Goal: Information Seeking & Learning: Learn about a topic

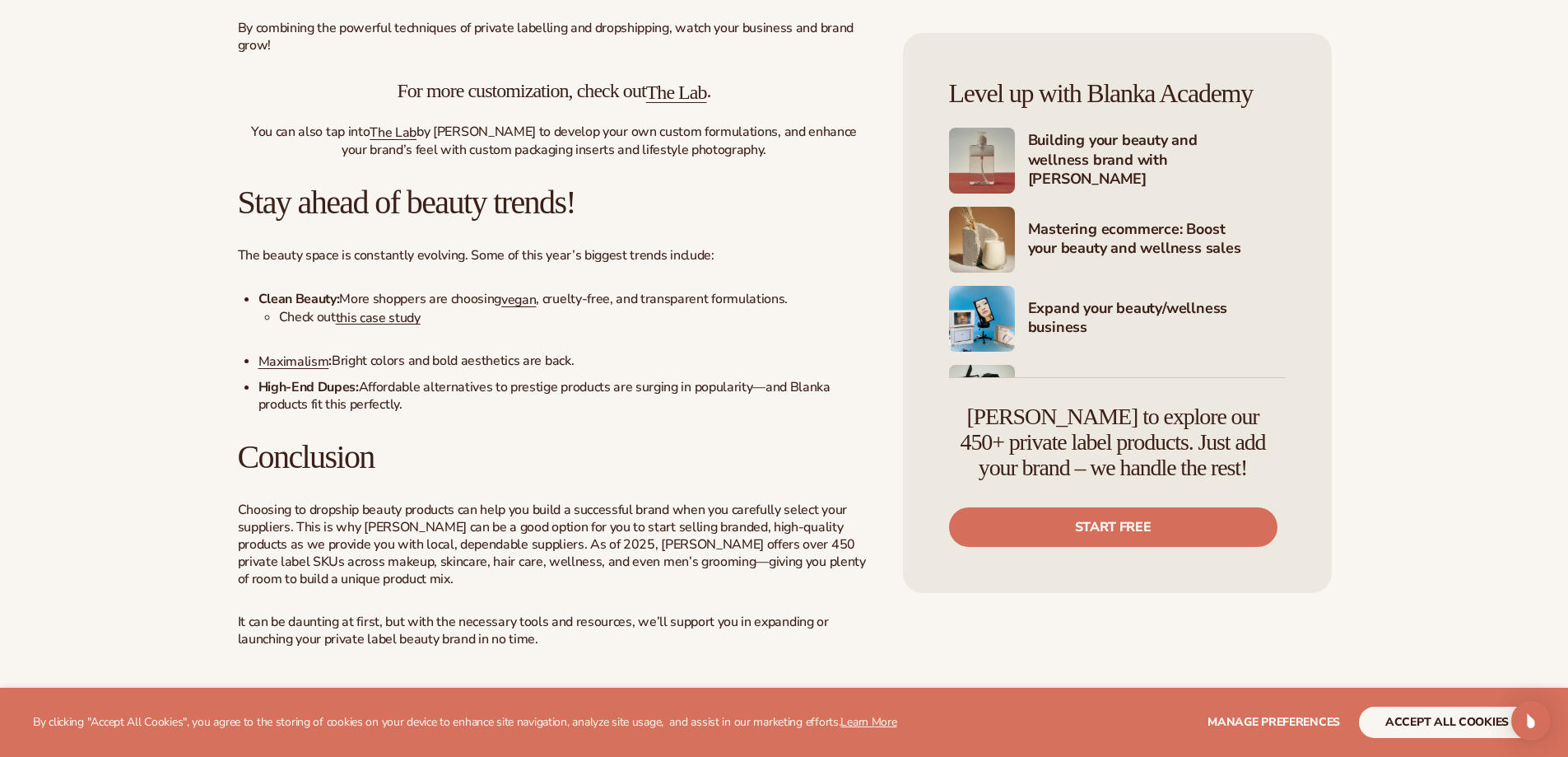
scroll to position [5041, 0]
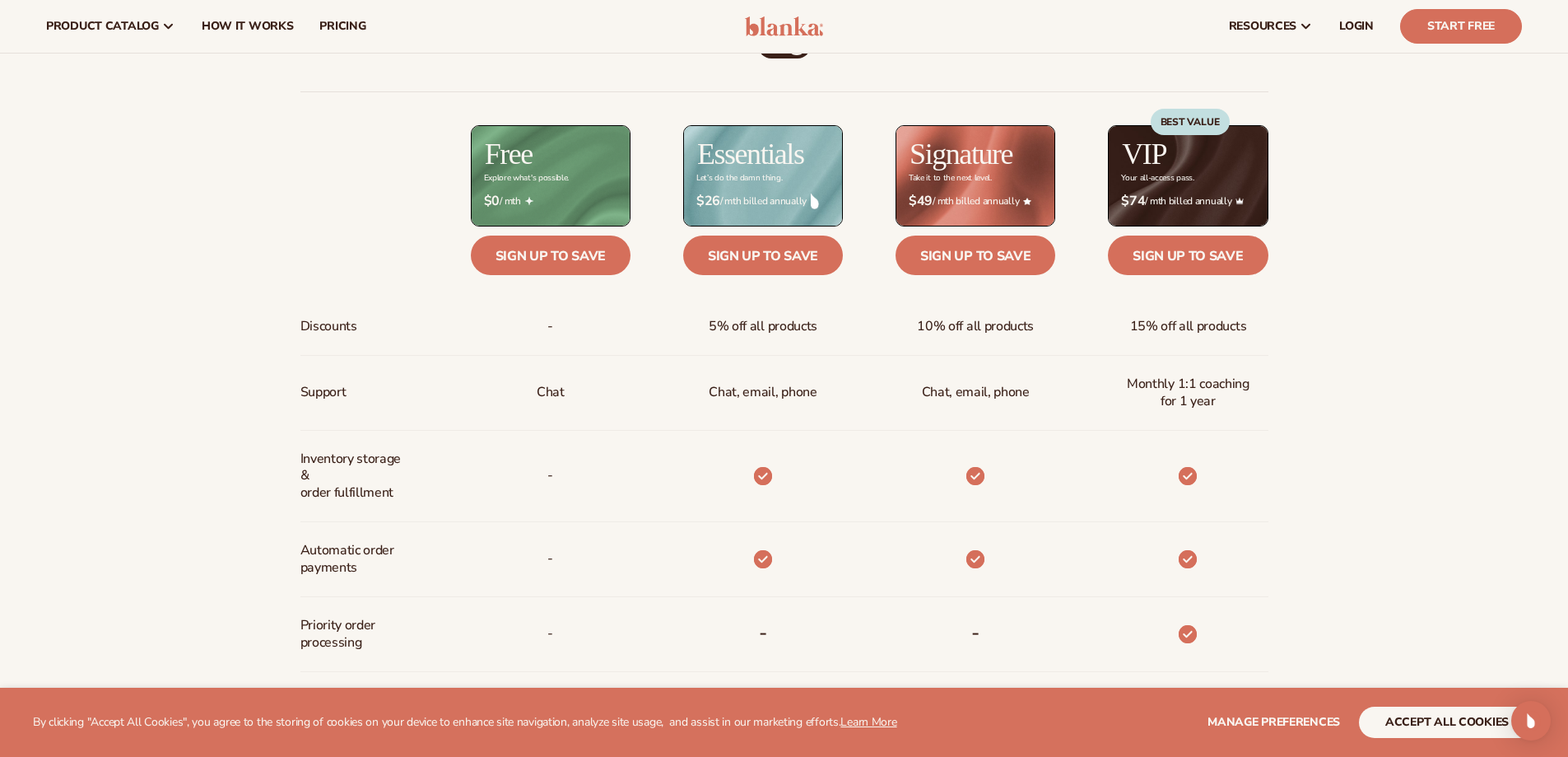
scroll to position [576, 0]
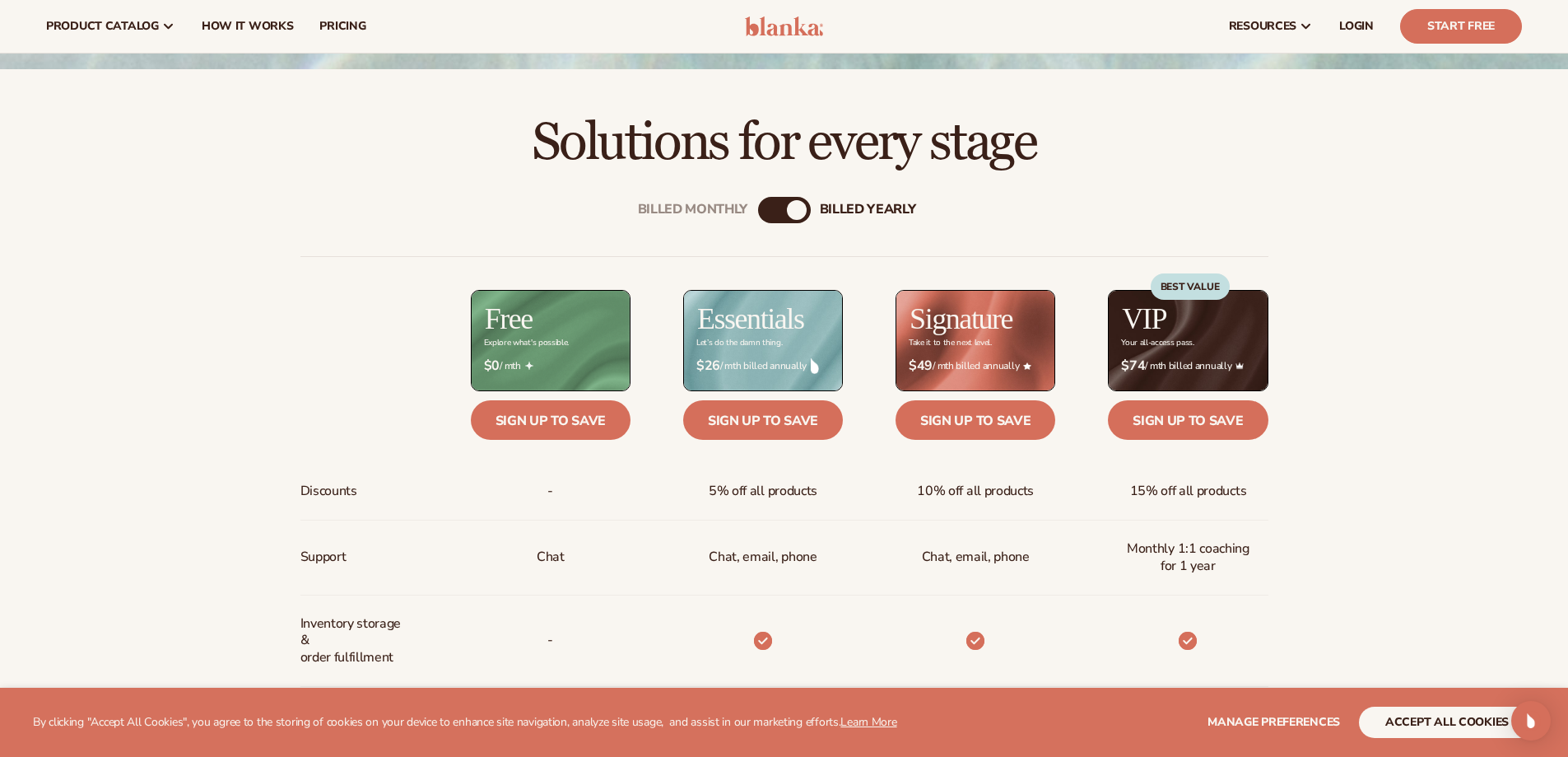
click at [775, 193] on div "Billed Monthly billed Yearly Billed Monthly billed Yearly Discounts Support Inv…" at bounding box center [784, 724] width 1060 height 1109
click at [768, 201] on div "Billed Monthly" at bounding box center [768, 210] width 20 height 20
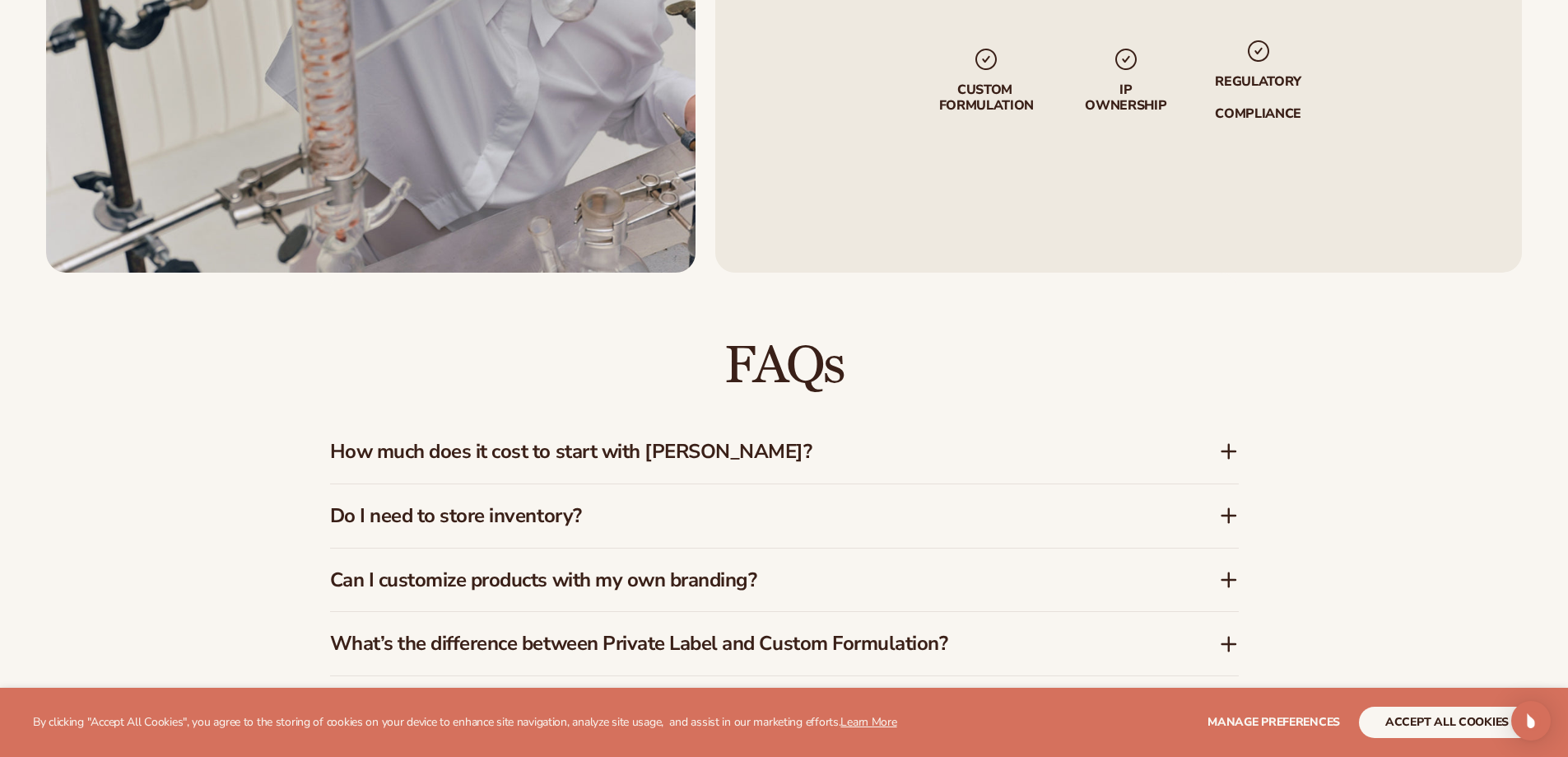
scroll to position [2552, 0]
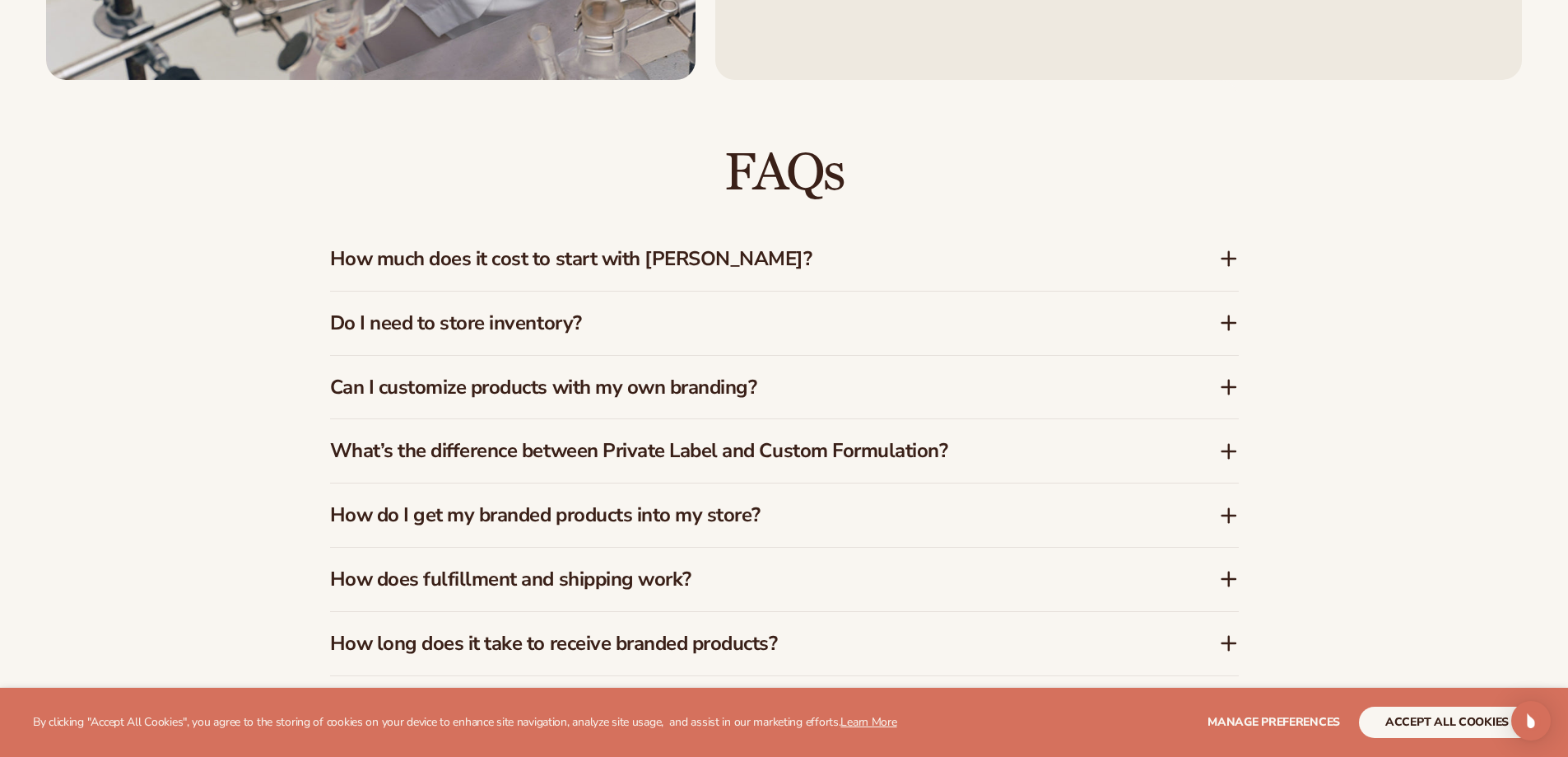
click at [552, 269] on h3 "How much does it cost to start with Blanka?" at bounding box center [750, 259] width 840 height 24
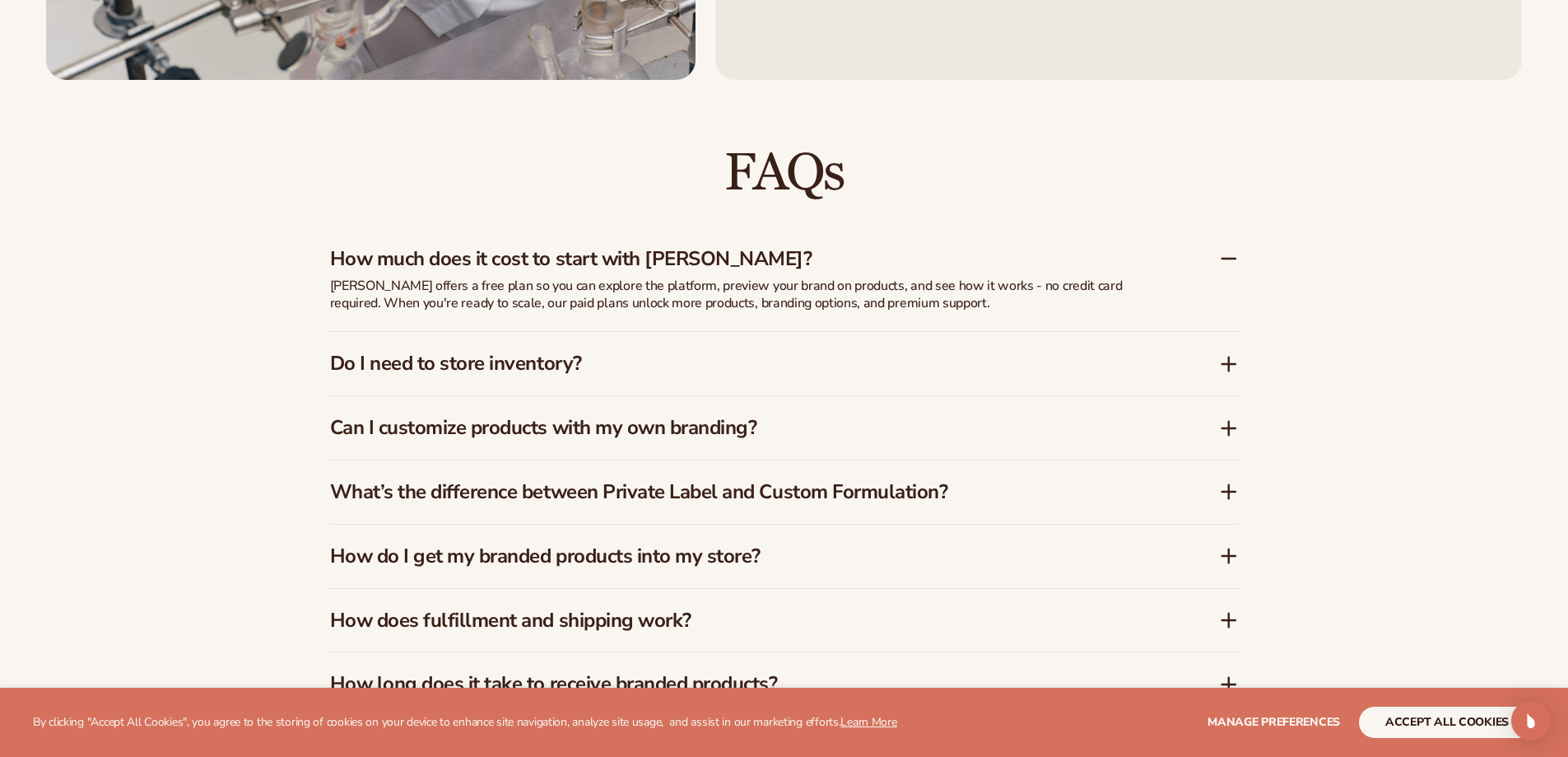
click at [555, 259] on h3 "How much does it cost to start with Blanka?" at bounding box center [750, 259] width 840 height 24
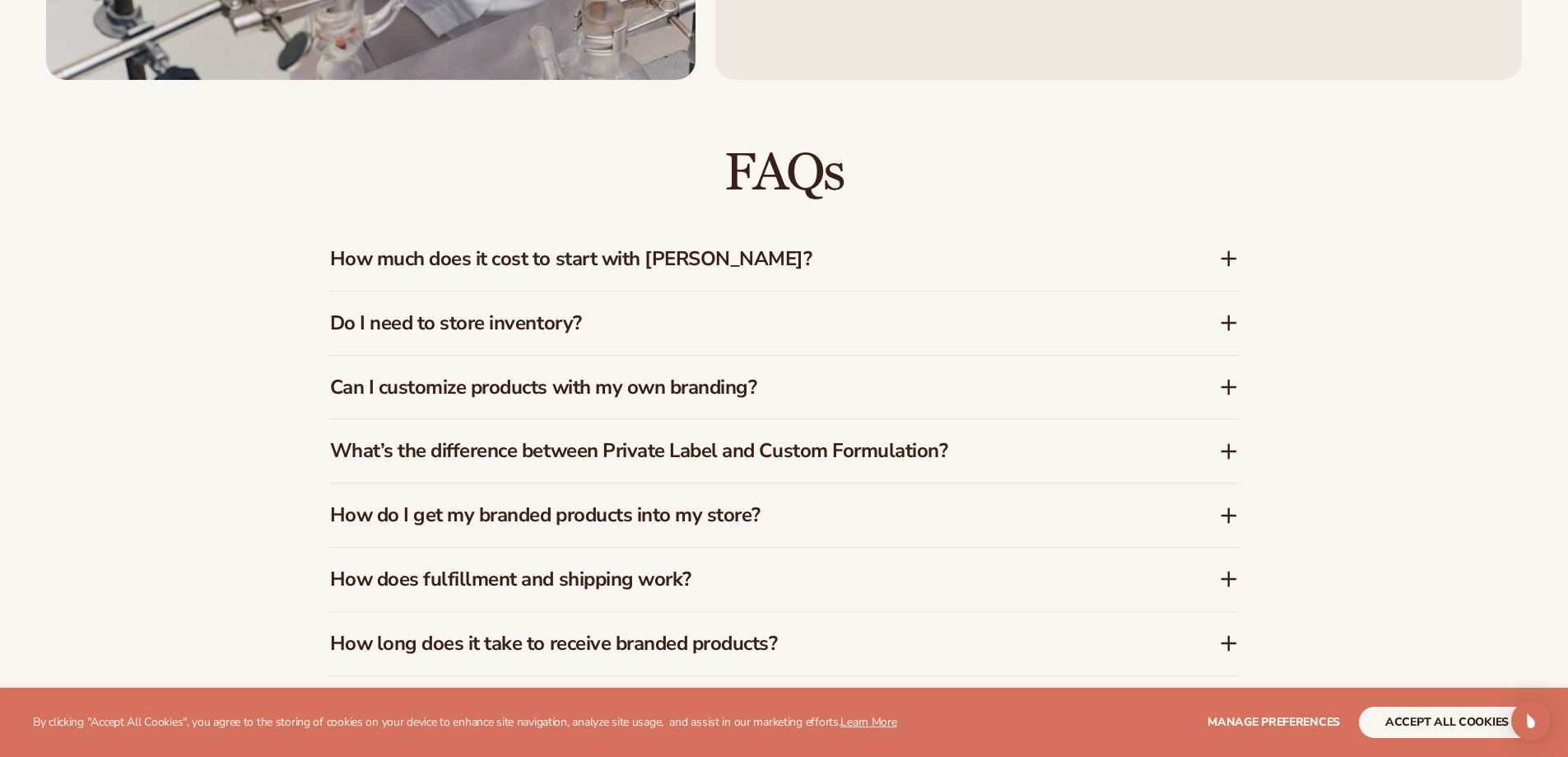
click at [462, 330] on h3 "Do I need to store inventory?" at bounding box center [750, 323] width 840 height 24
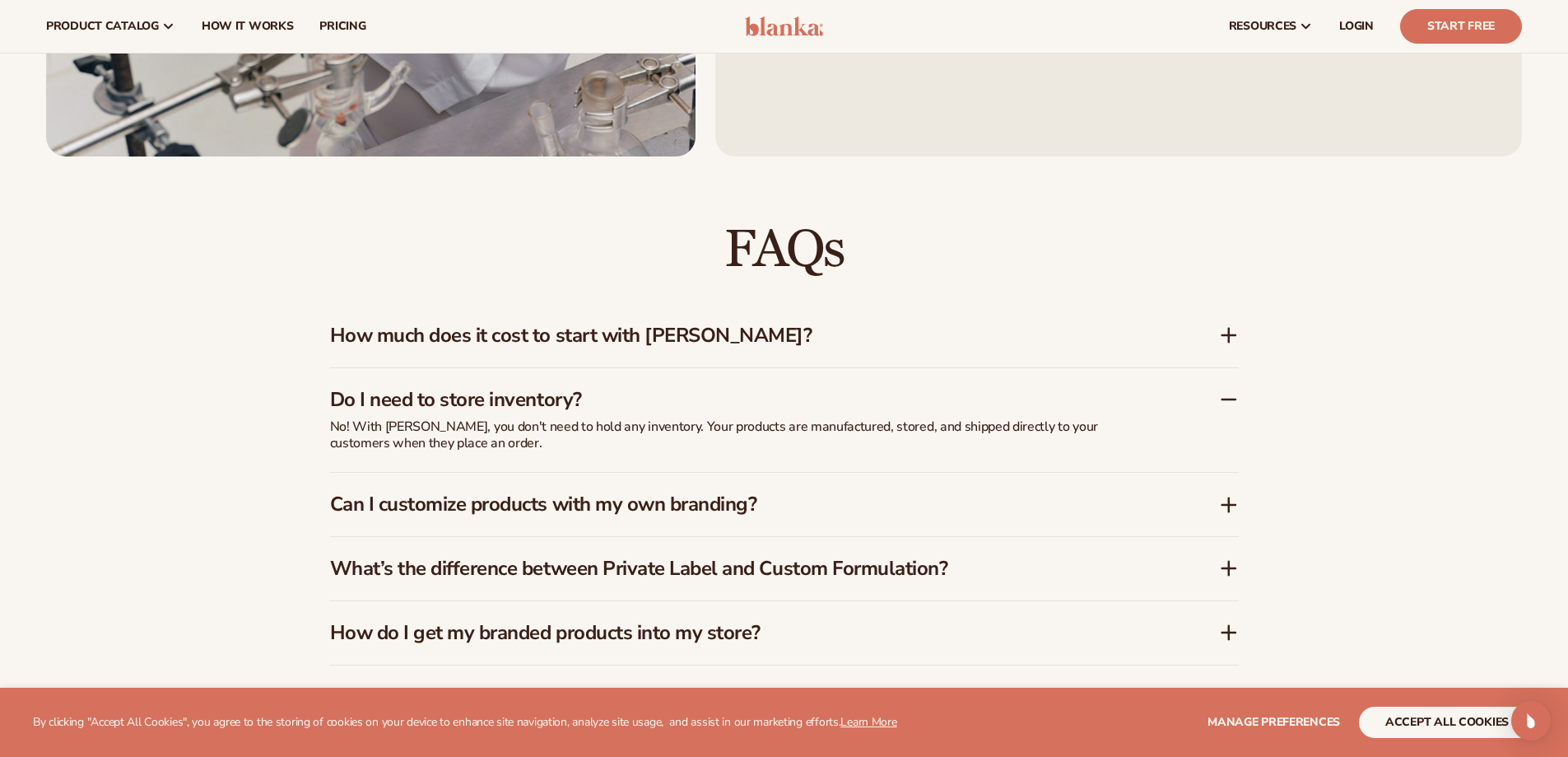
scroll to position [2556, 0]
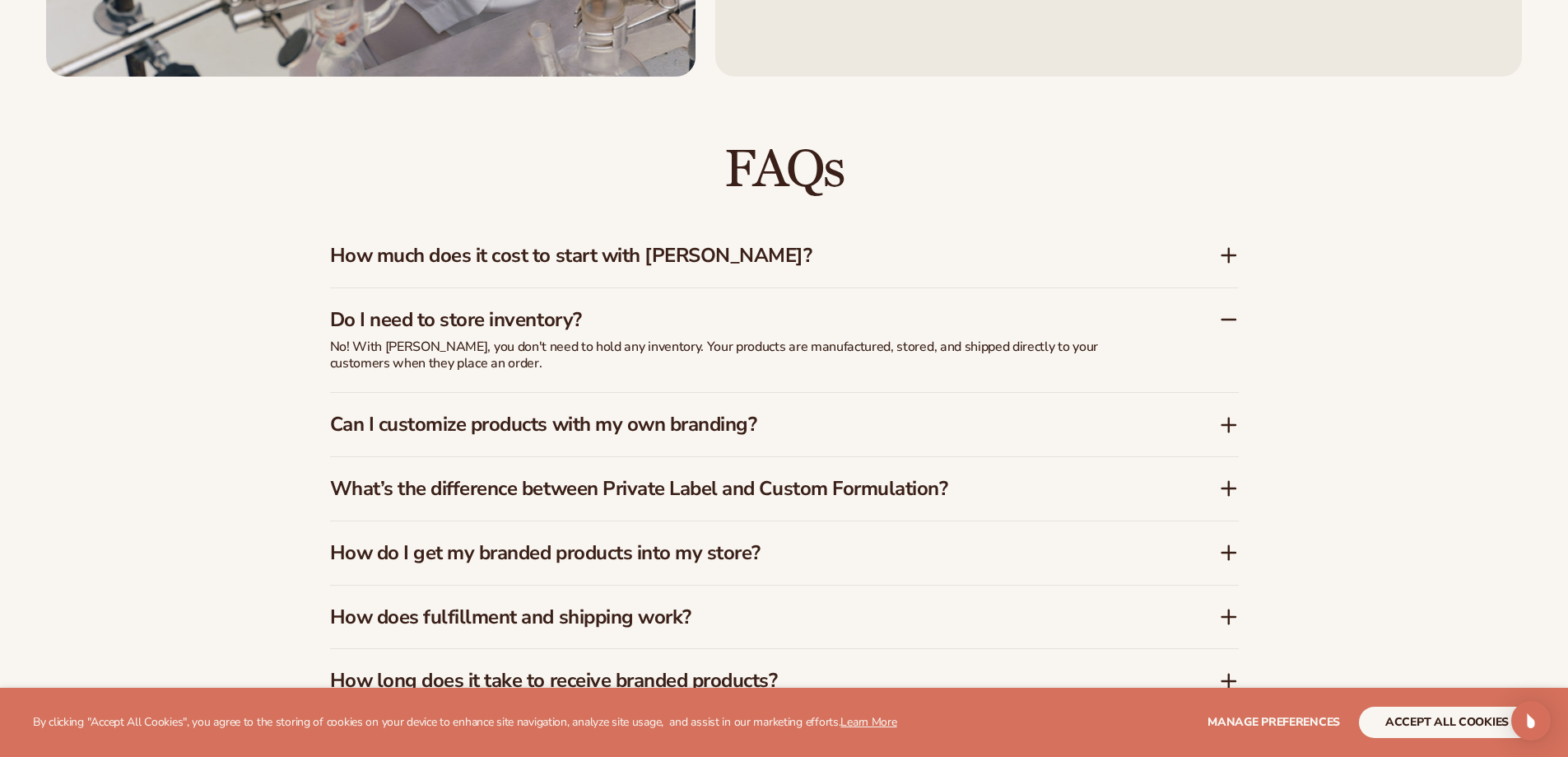
click at [631, 436] on h3 "Can I customize products with my own branding?" at bounding box center [750, 424] width 840 height 24
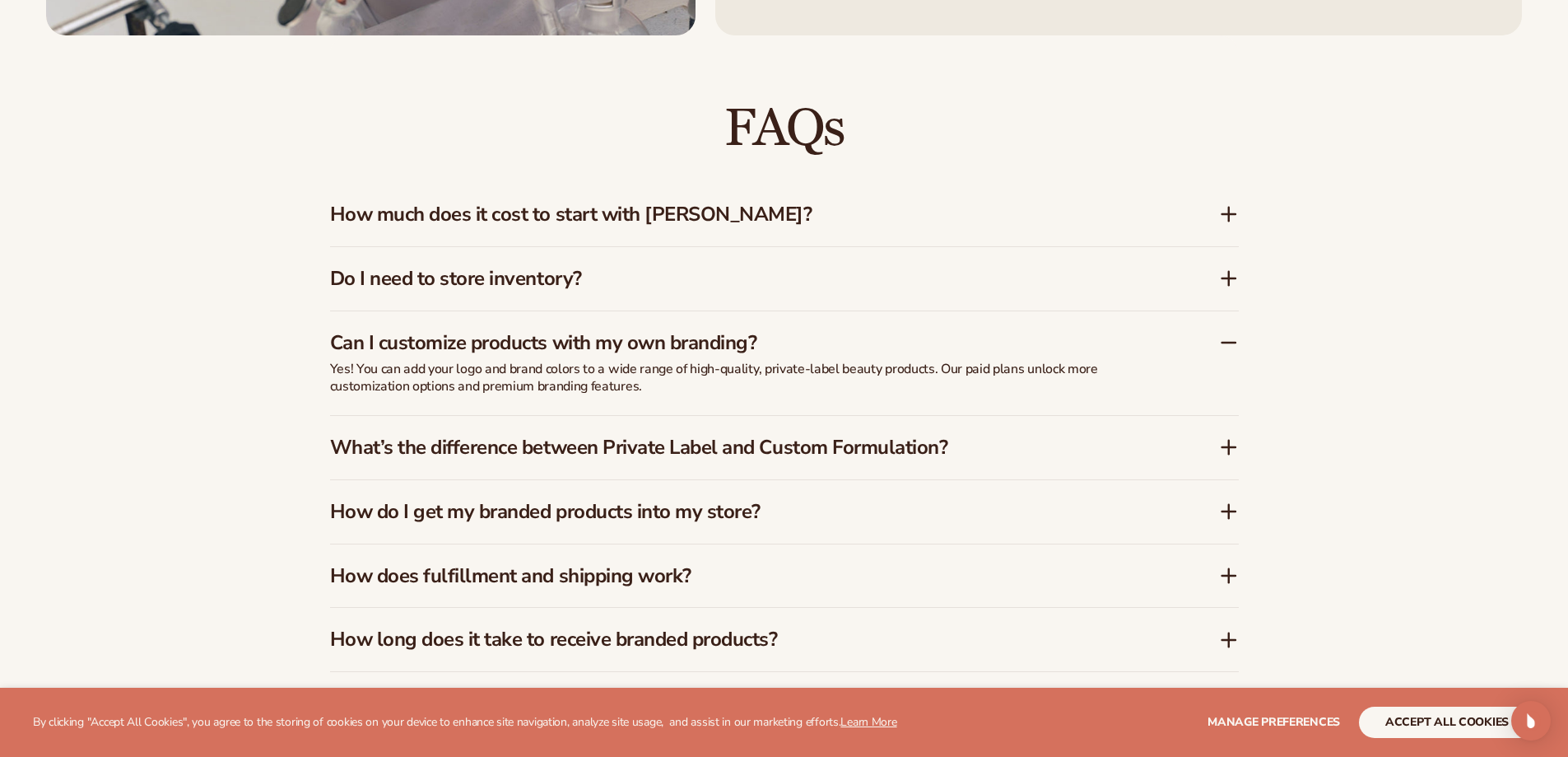
scroll to position [2638, 0]
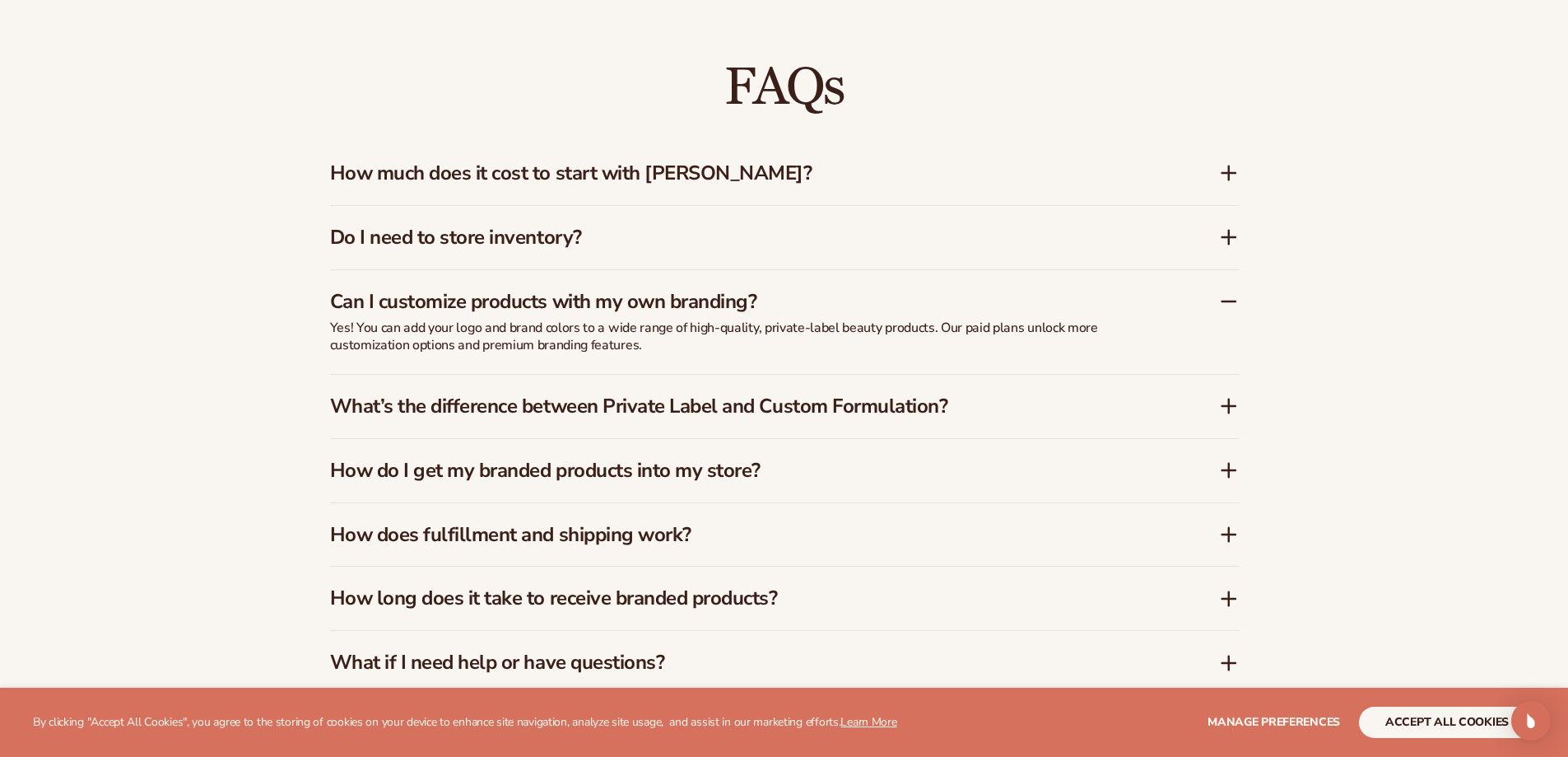
click at [925, 406] on h3 "What’s the difference between Private Label and Custom Formulation?" at bounding box center [750, 406] width 840 height 24
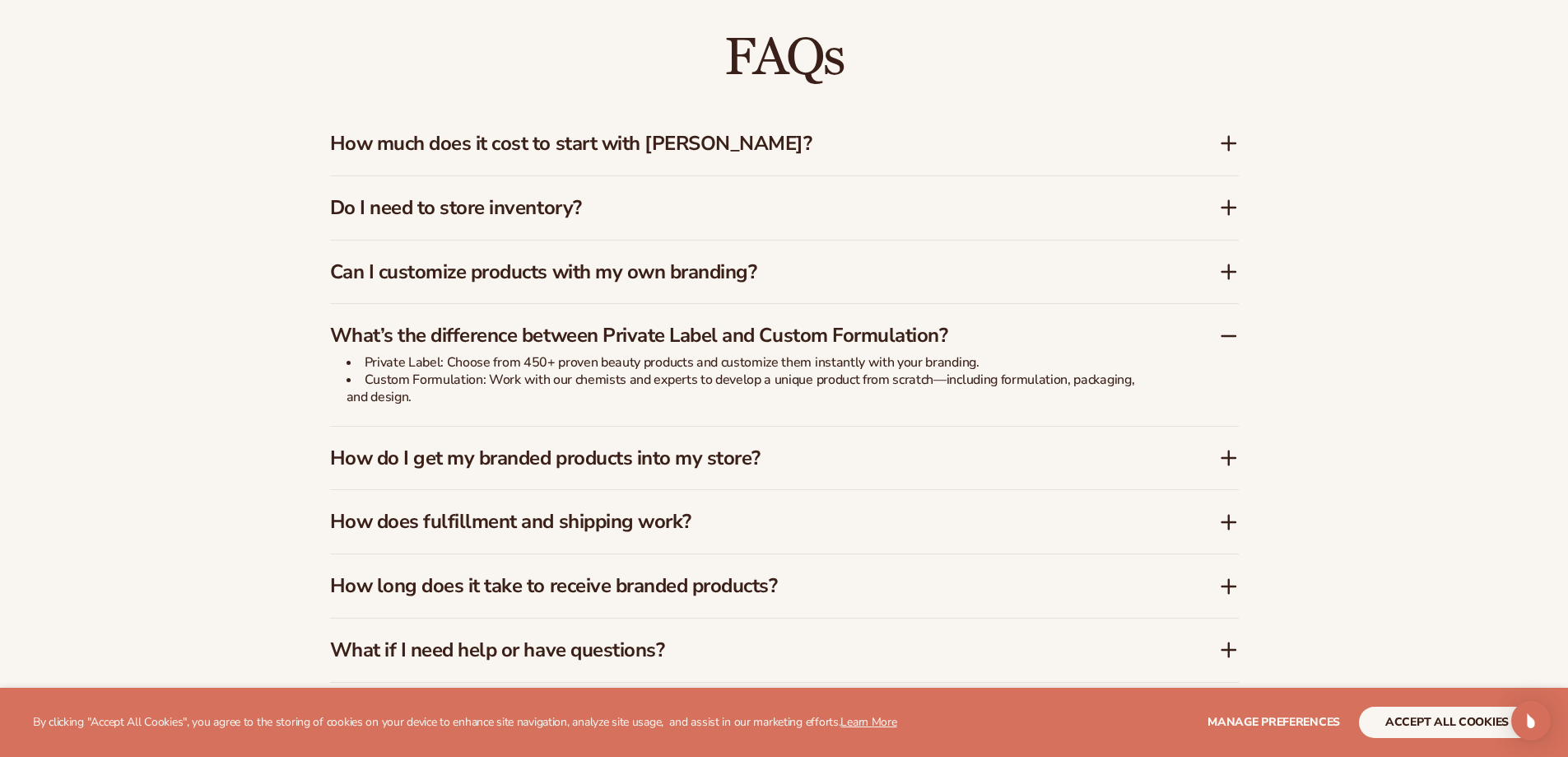
scroll to position [2720, 0]
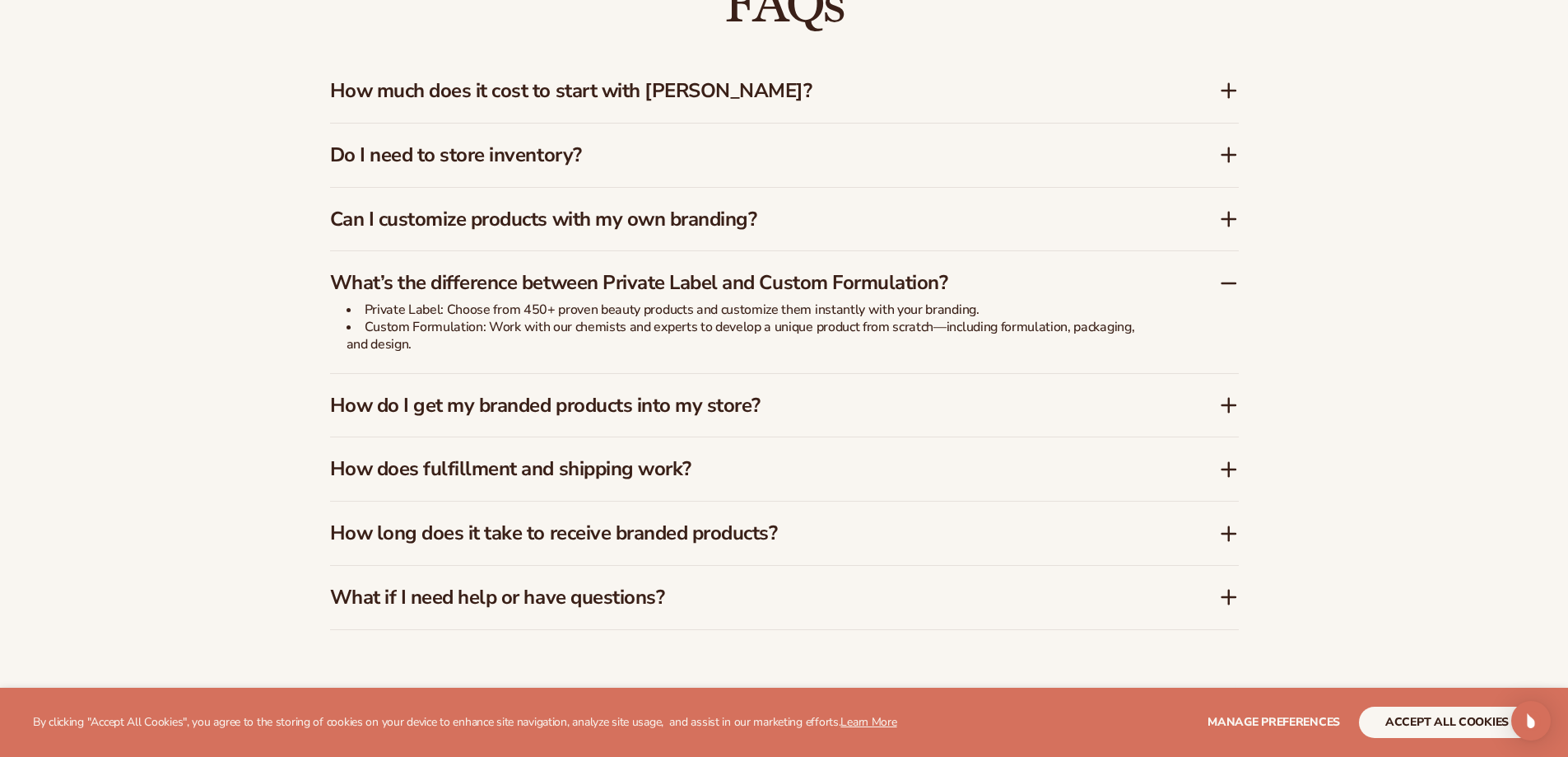
click at [796, 406] on h3 "How do I get my branded products into my store?" at bounding box center [750, 406] width 840 height 24
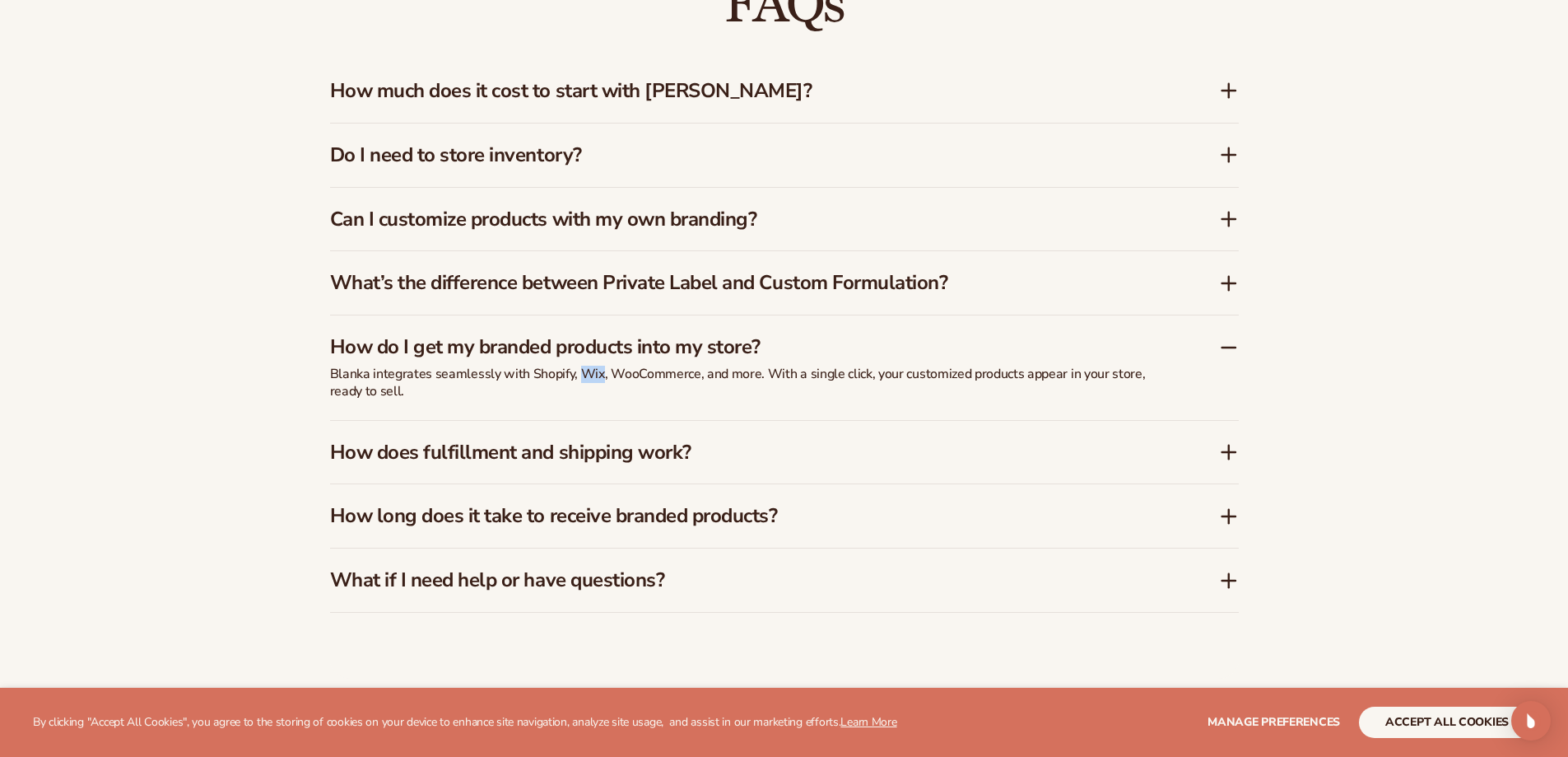
drag, startPoint x: 579, startPoint y: 378, endPoint x: 599, endPoint y: 378, distance: 20.6
click at [599, 378] on p "Blanka integrates seamlessly with Shopify, Wix, WooCommerce, and more. With a s…" at bounding box center [741, 383] width 823 height 35
click at [613, 371] on p "Blanka integrates seamlessly with Shopify, Wix, WooCommerce, and more. With a s…" at bounding box center [741, 383] width 823 height 35
drag, startPoint x: 608, startPoint y: 374, endPoint x: 695, endPoint y: 378, distance: 86.5
click at [695, 378] on p "Blanka integrates seamlessly with Shopify, Wix, WooCommerce, and more. With a s…" at bounding box center [741, 383] width 823 height 35
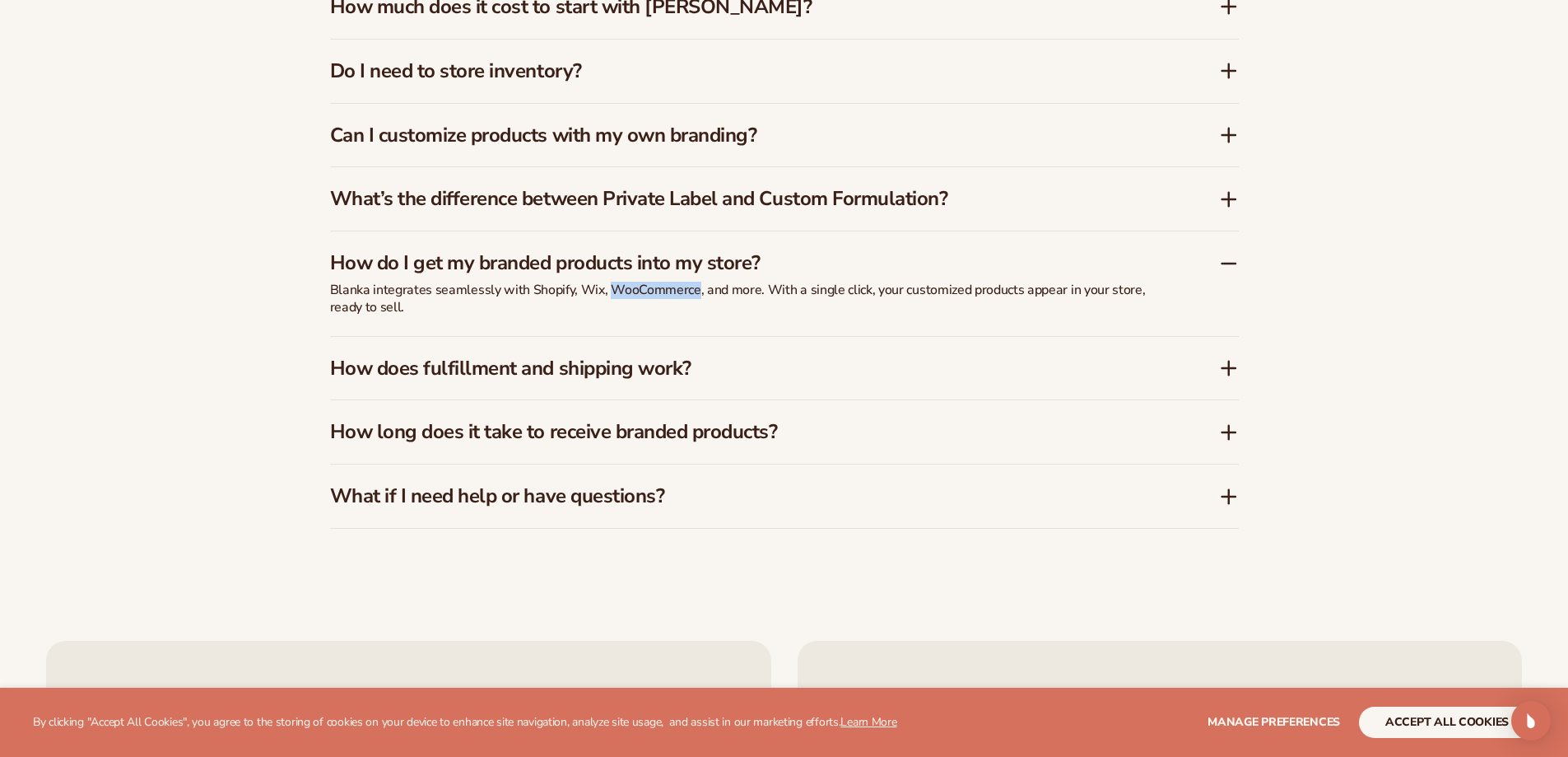
scroll to position [2885, 0]
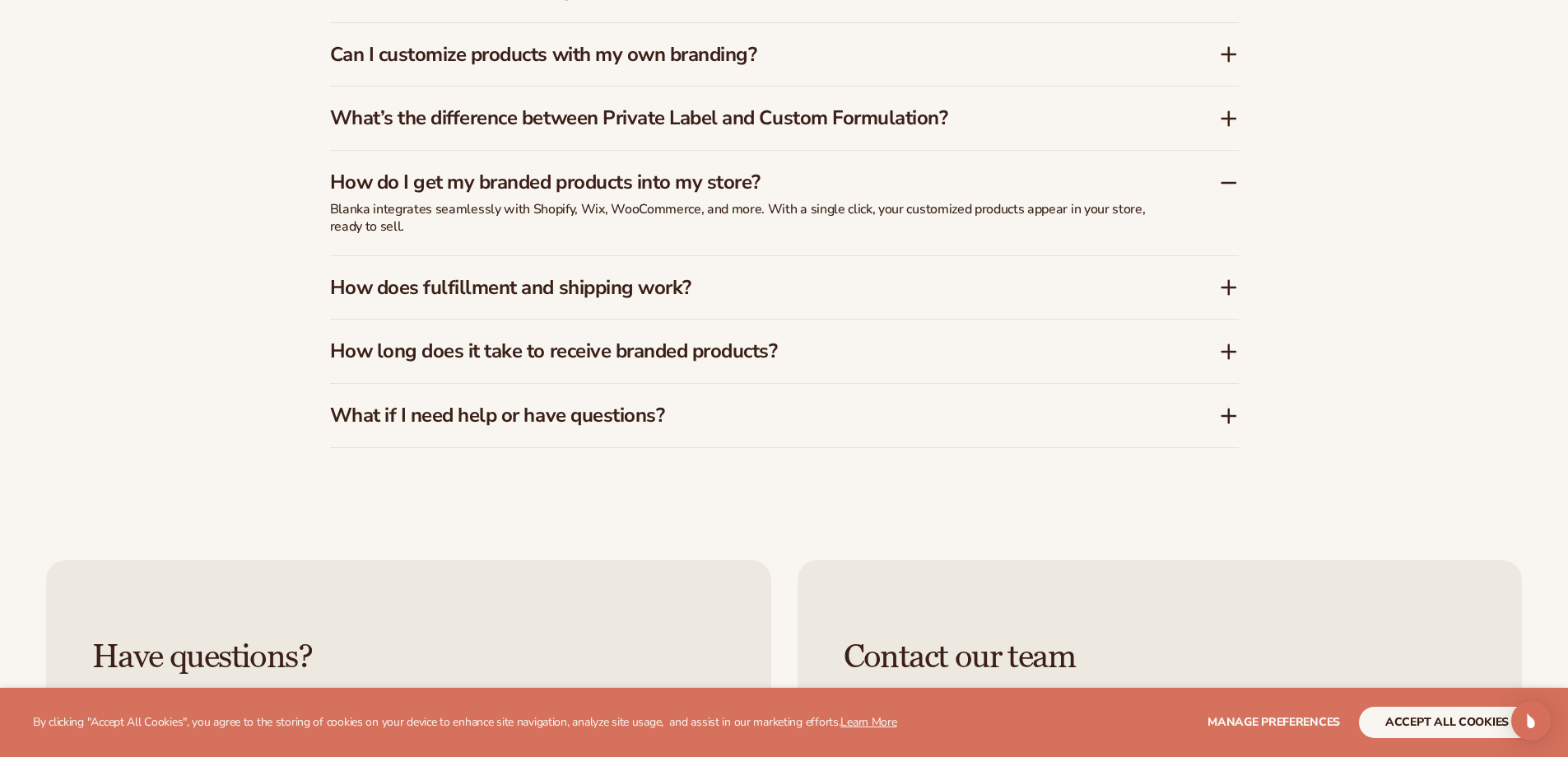
click at [990, 351] on h3 "How long does it take to receive branded products?" at bounding box center [750, 351] width 840 height 24
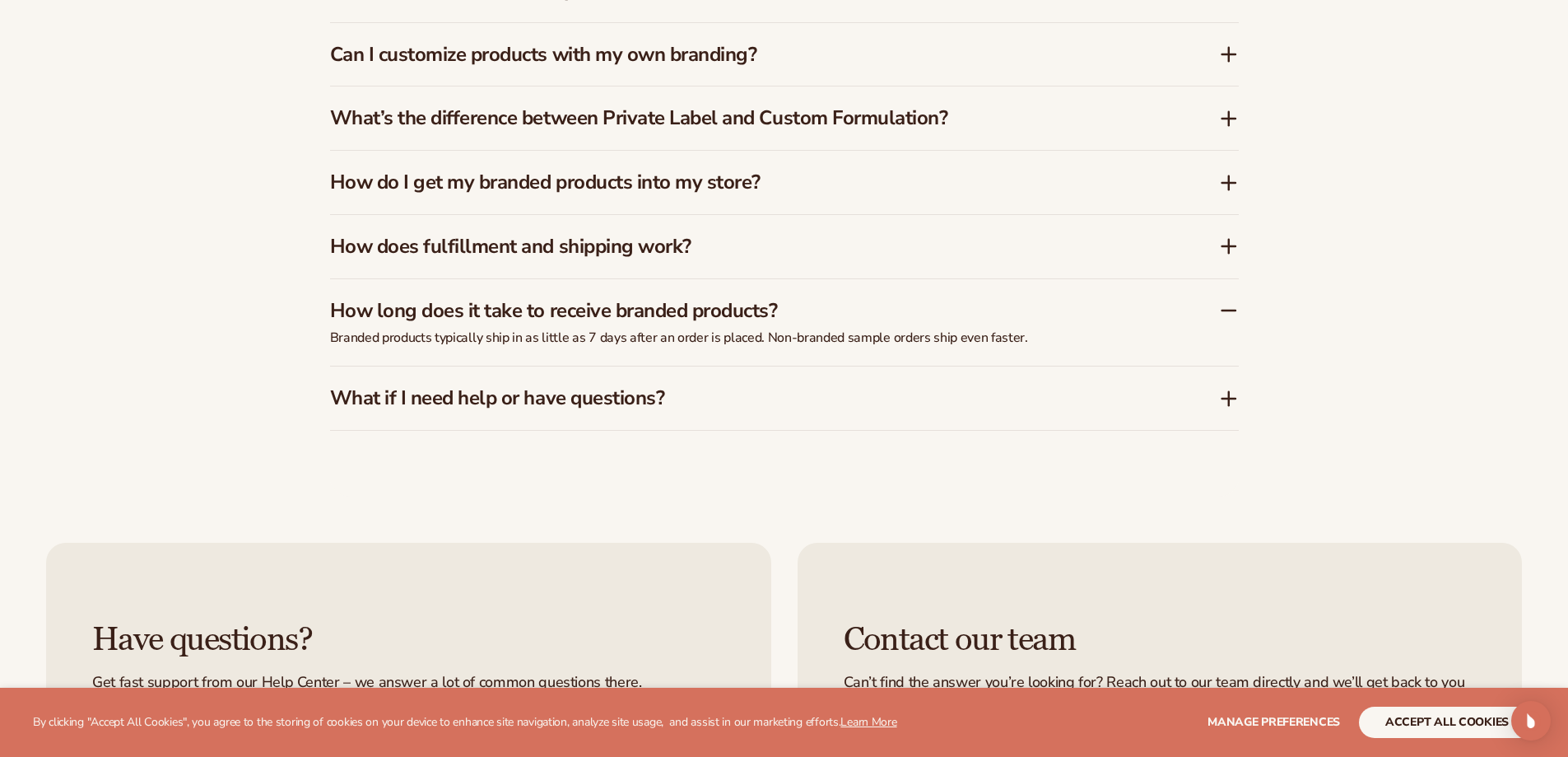
click at [1010, 333] on p "Branded products typically ship in as little as 7 days after an order is placed…" at bounding box center [741, 337] width 823 height 17
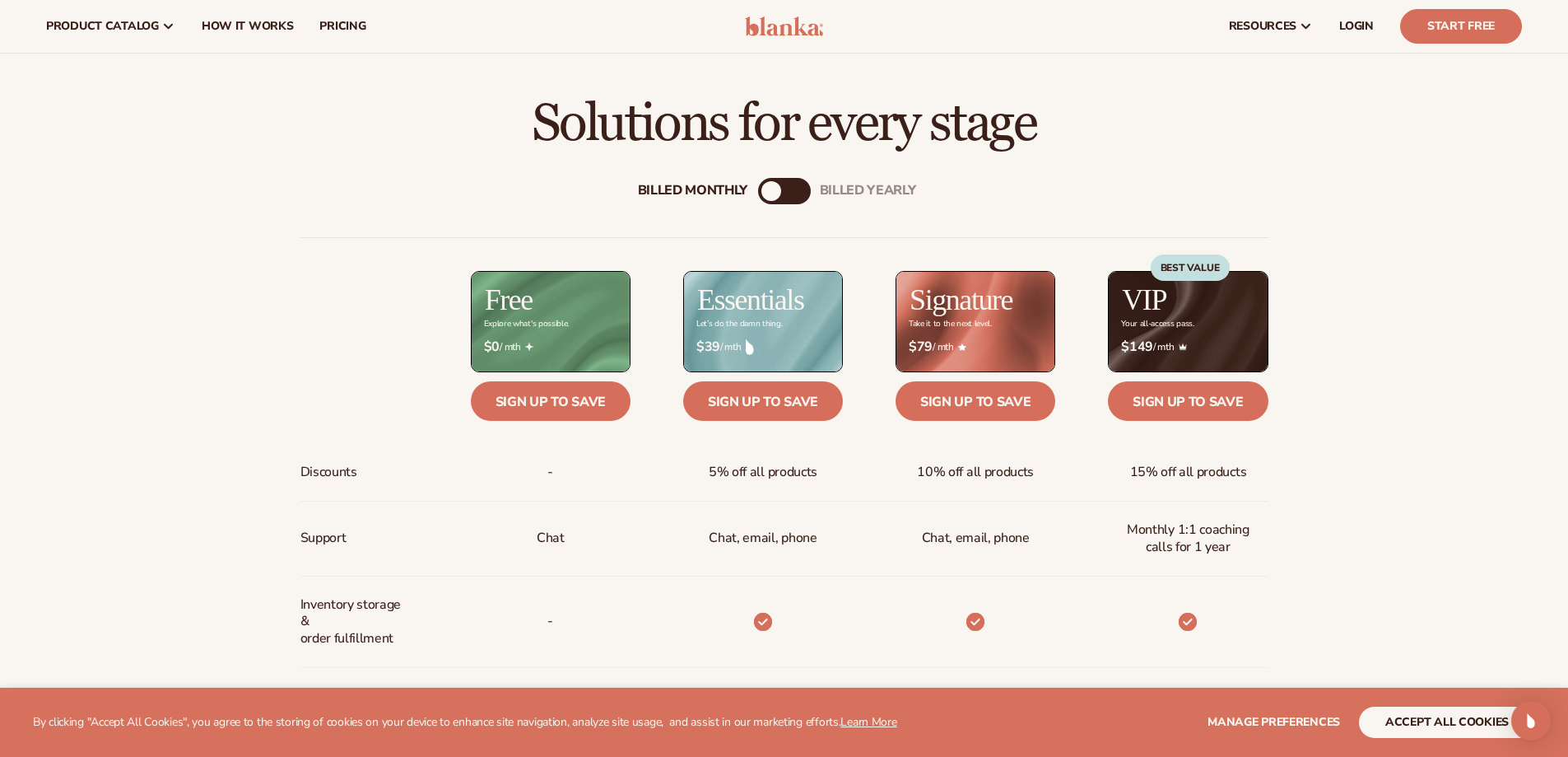
scroll to position [580, 0]
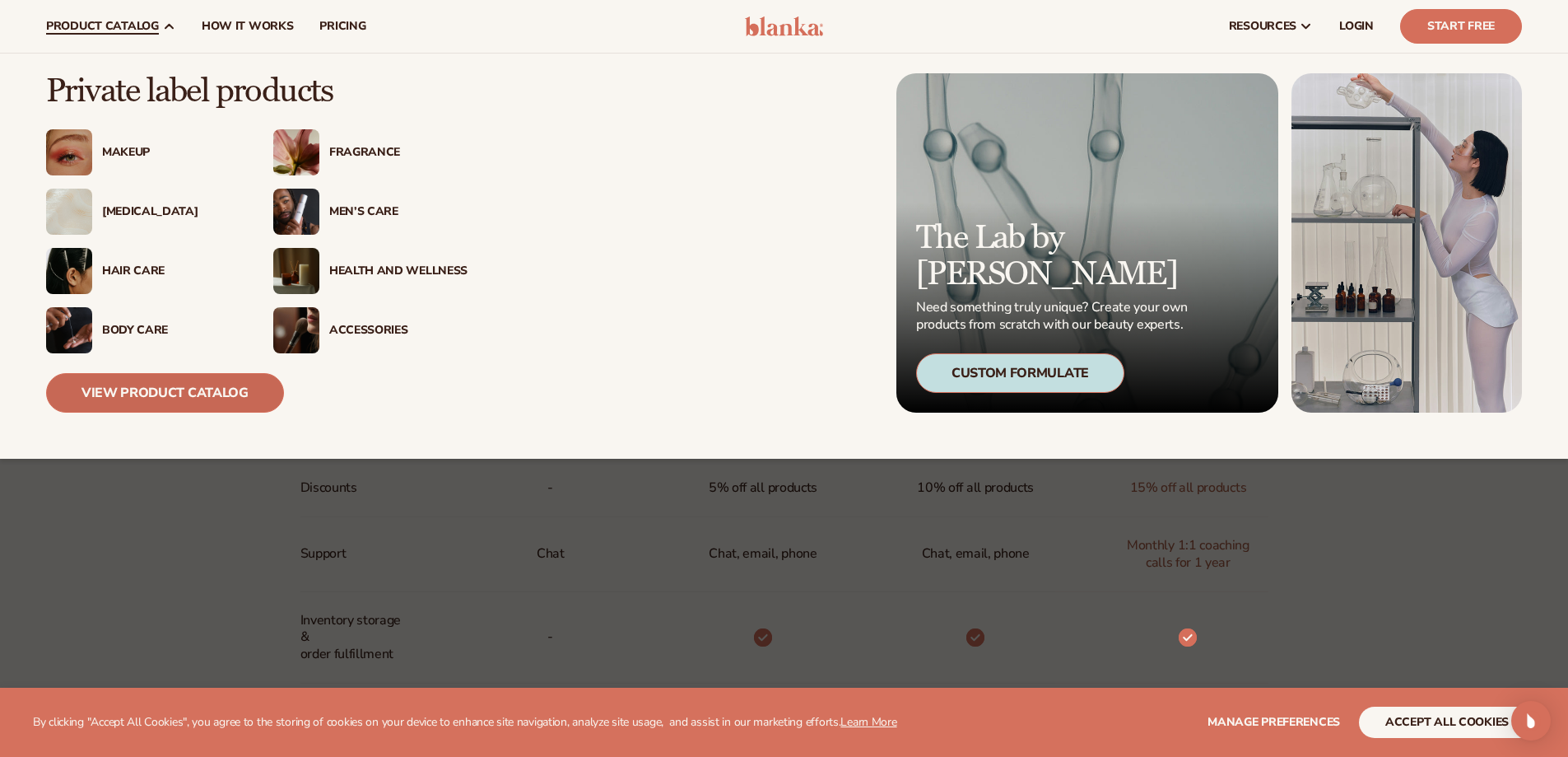
click at [137, 399] on link "View Product Catalog" at bounding box center [165, 393] width 238 height 40
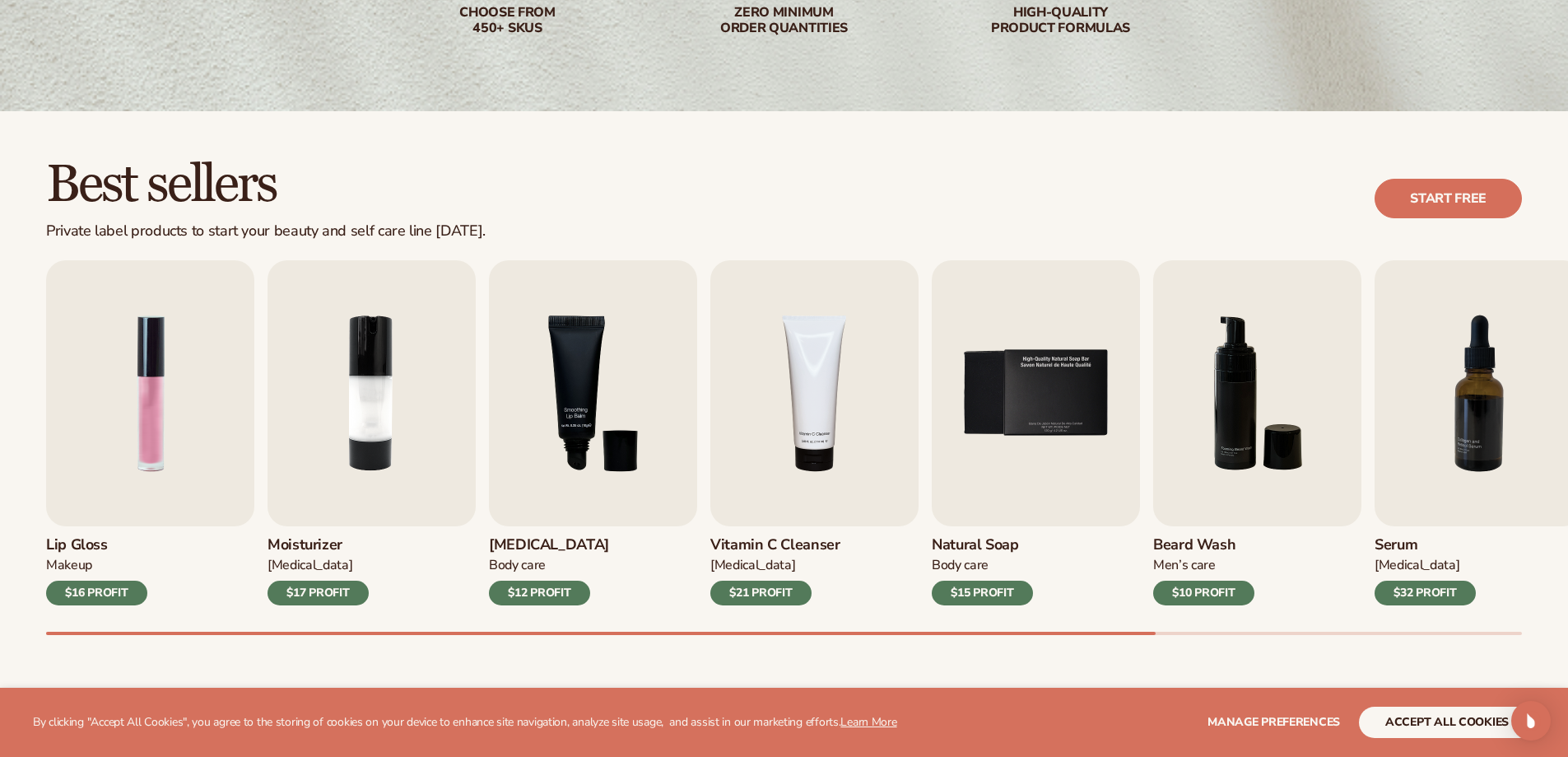
scroll to position [494, 0]
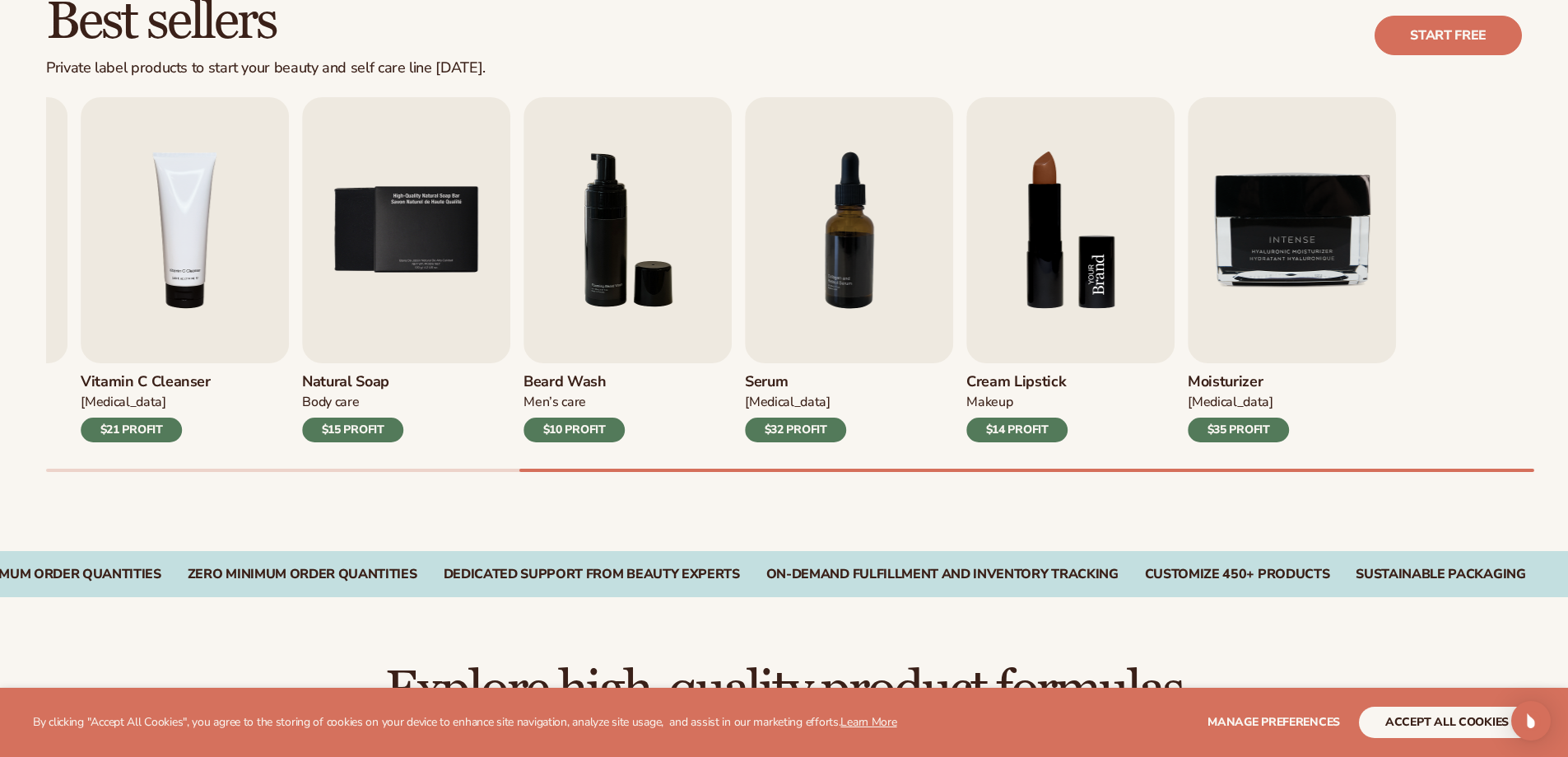
click at [582, 314] on div "Lip Gloss Makeup $16 PROFIT Moisturizer Skin Care $17 PROFIT Lip Balm" at bounding box center [154, 269] width 1476 height 345
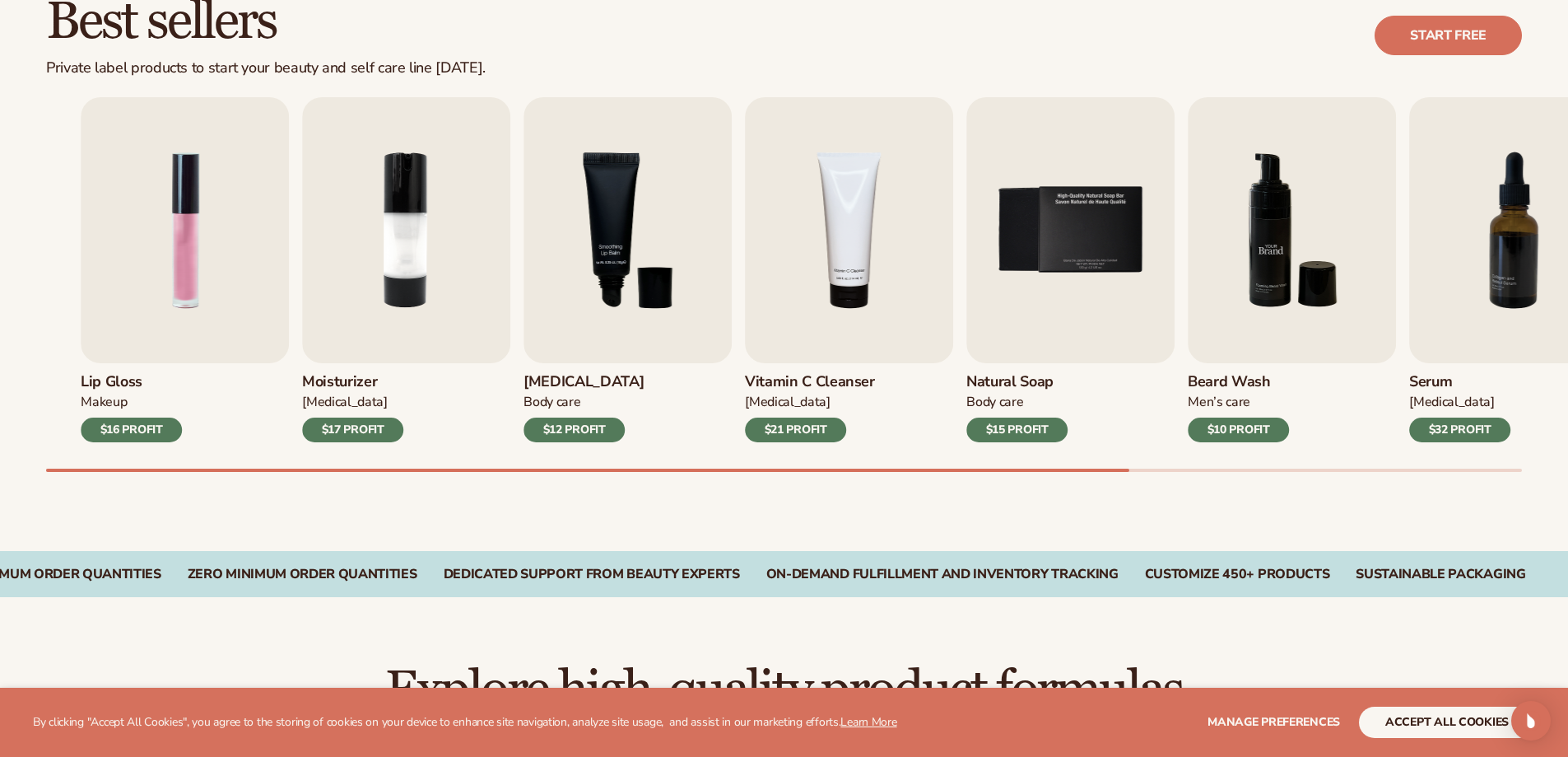
click at [1314, 286] on img "6 / 9" at bounding box center [1292, 230] width 208 height 266
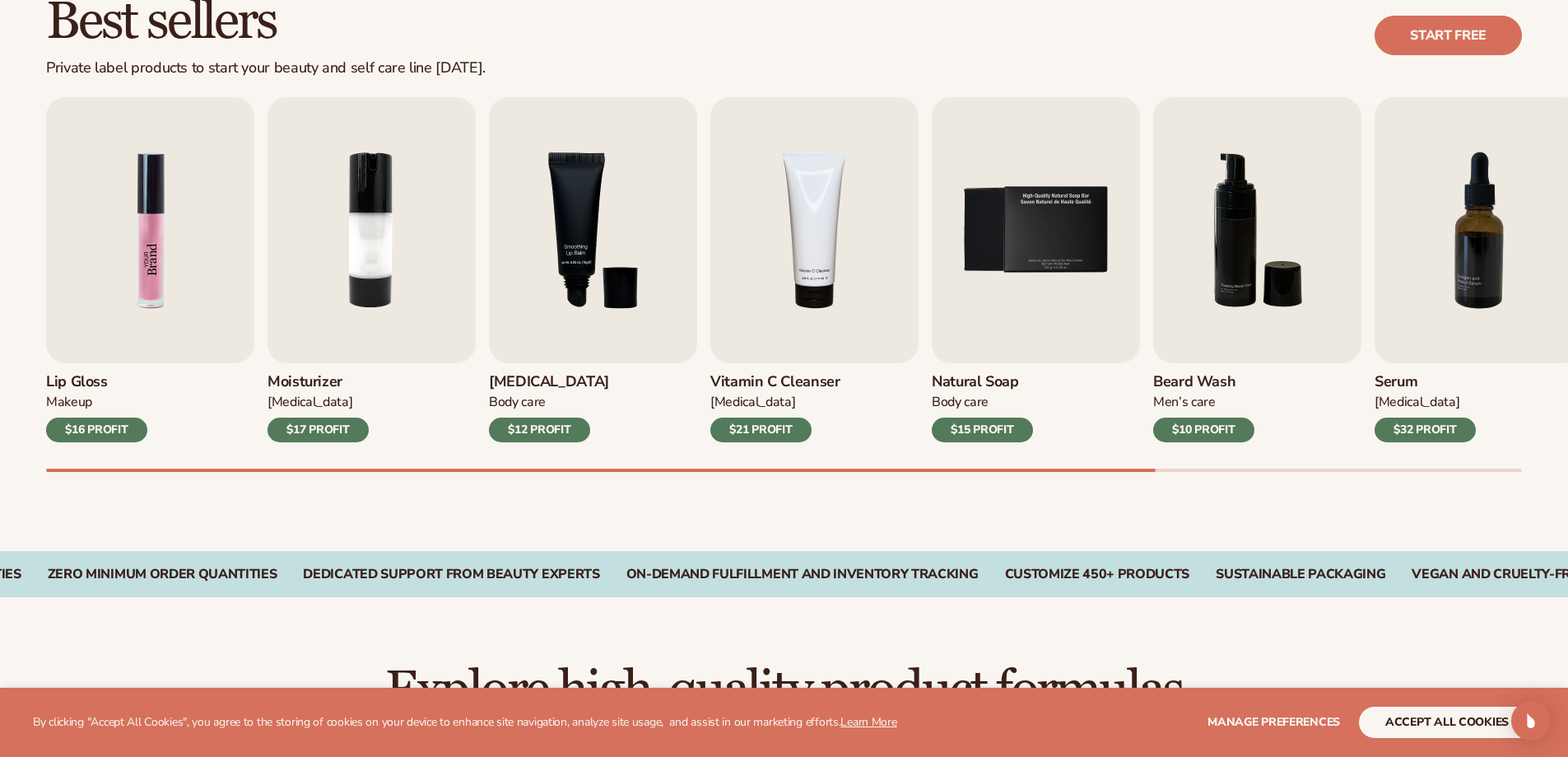
click at [187, 335] on img "1 / 9" at bounding box center [150, 230] width 208 height 266
click at [186, 251] on img "1 / 9" at bounding box center [150, 230] width 208 height 266
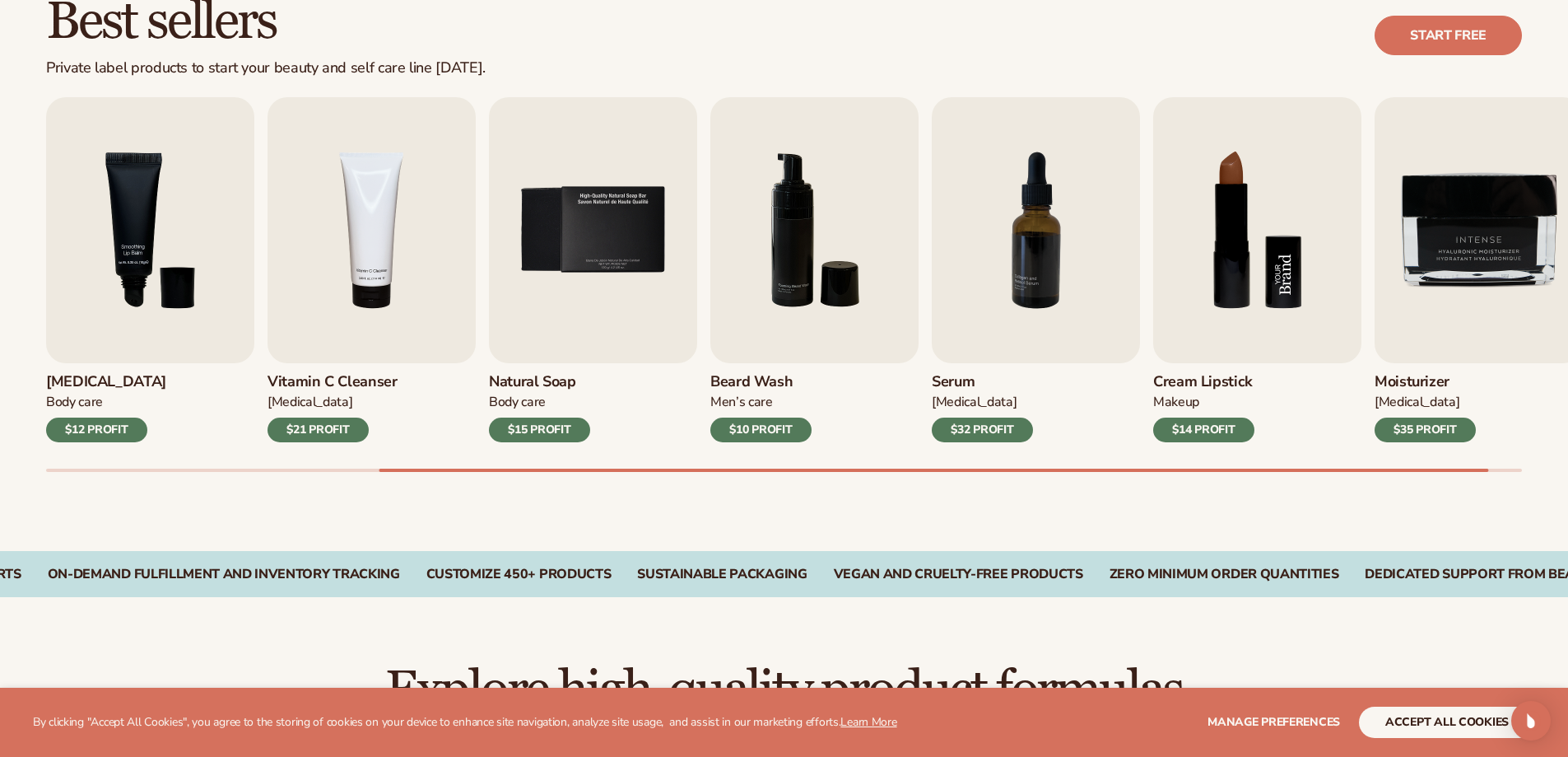
click at [1271, 260] on img "8 / 9" at bounding box center [1257, 230] width 208 height 266
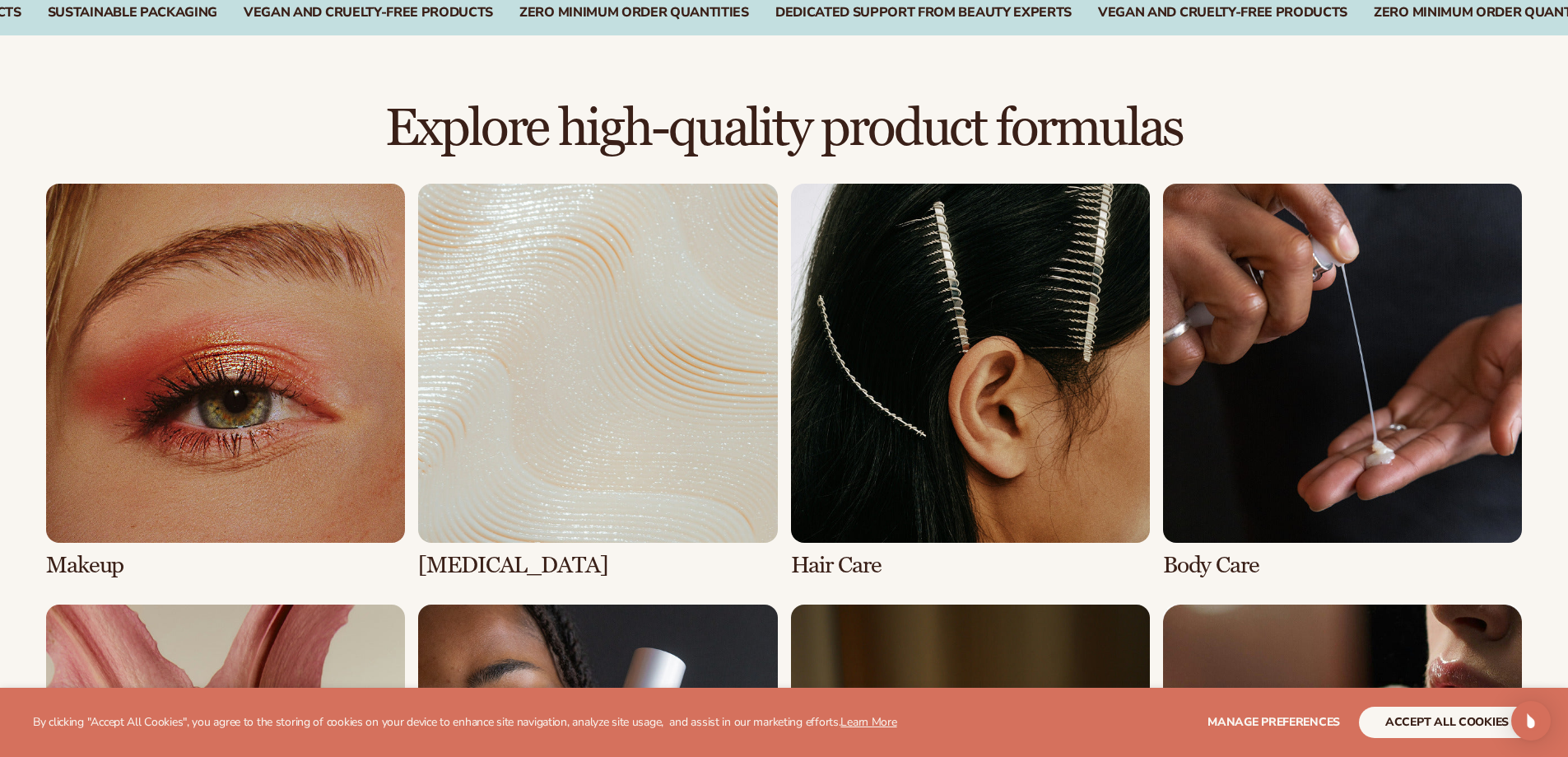
scroll to position [1153, 0]
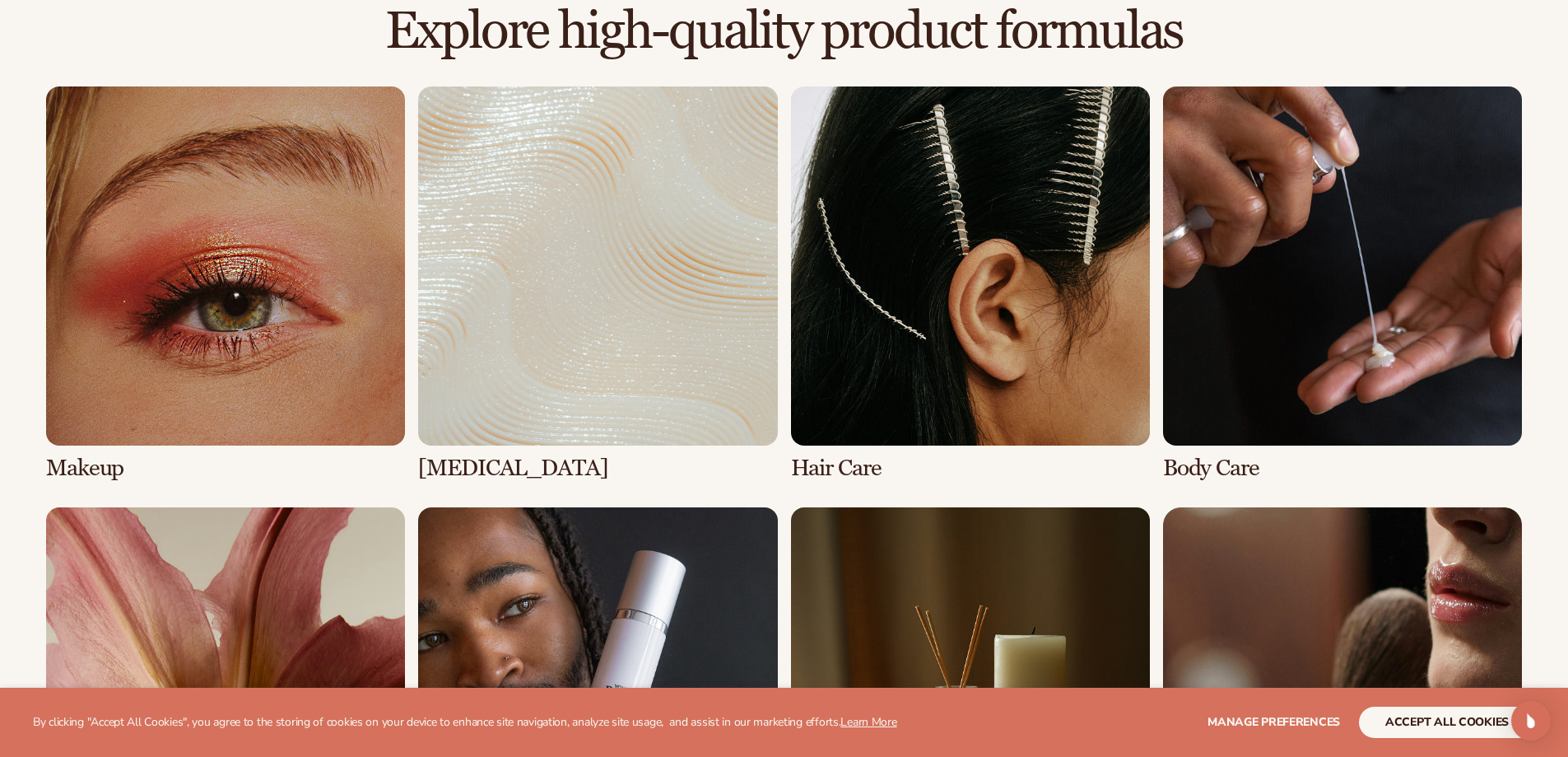
click at [274, 366] on link "1 / 8" at bounding box center [225, 283] width 359 height 394
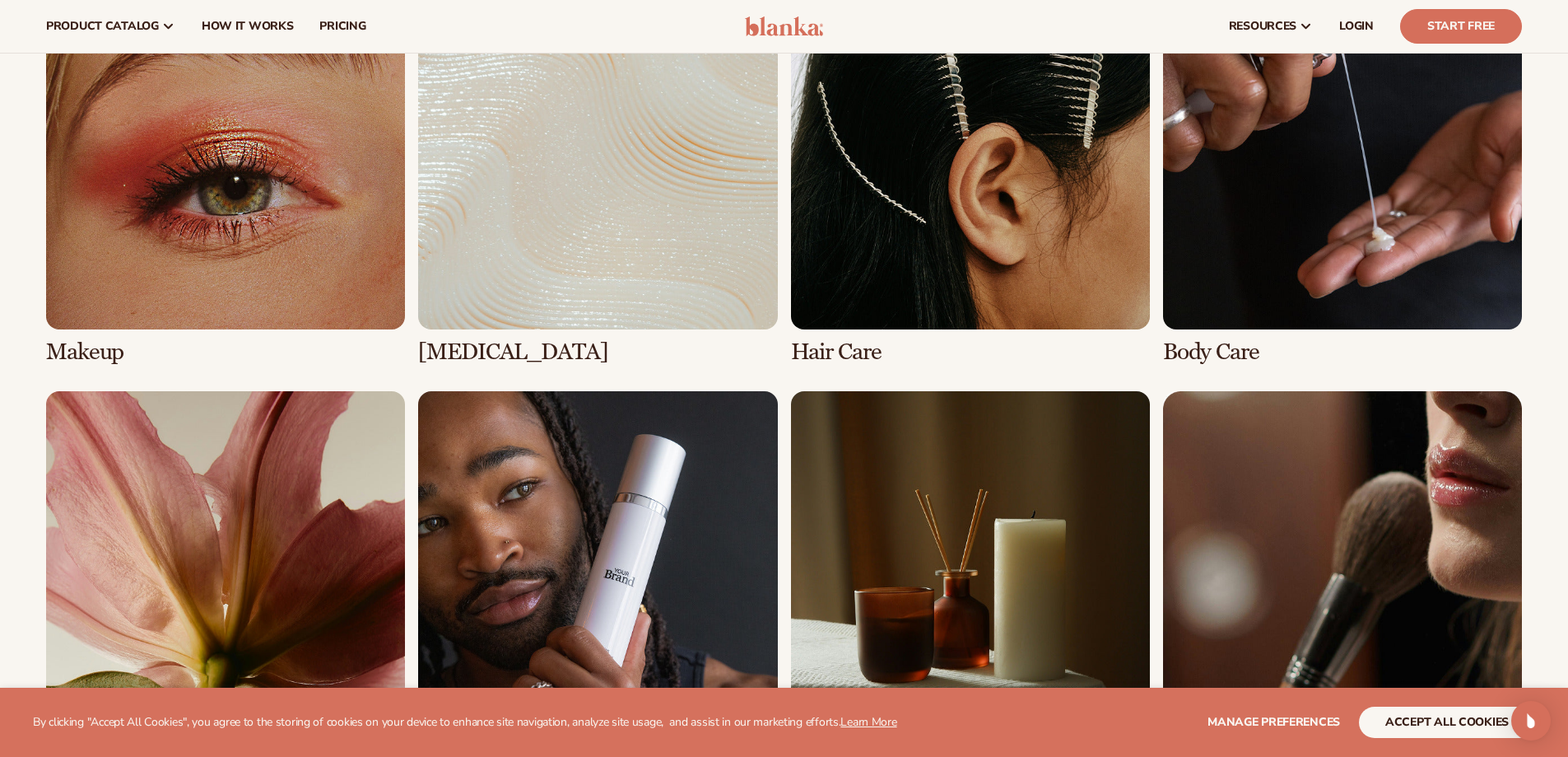
scroll to position [1235, 0]
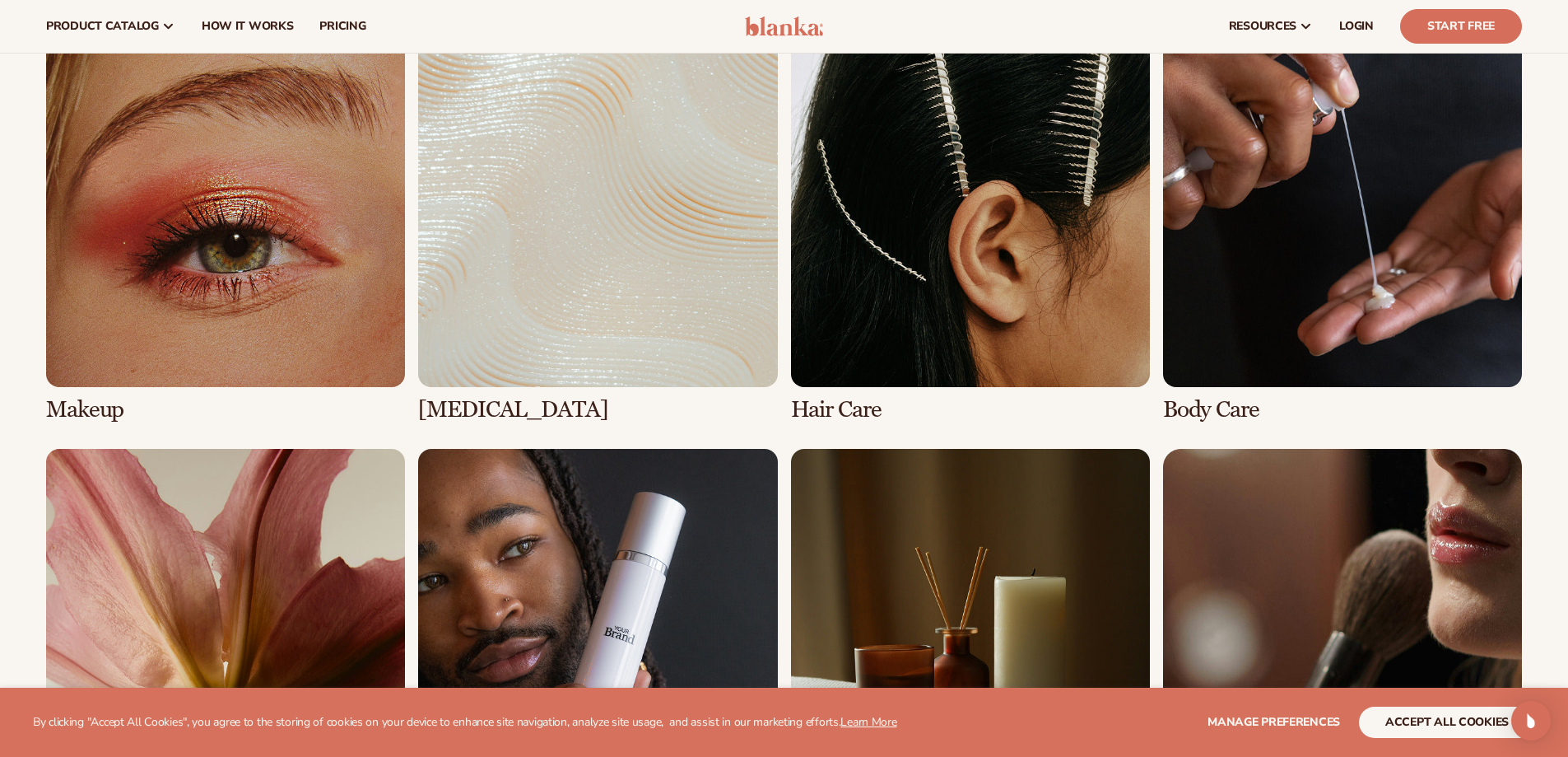
click at [312, 263] on link "1 / 8" at bounding box center [225, 225] width 359 height 394
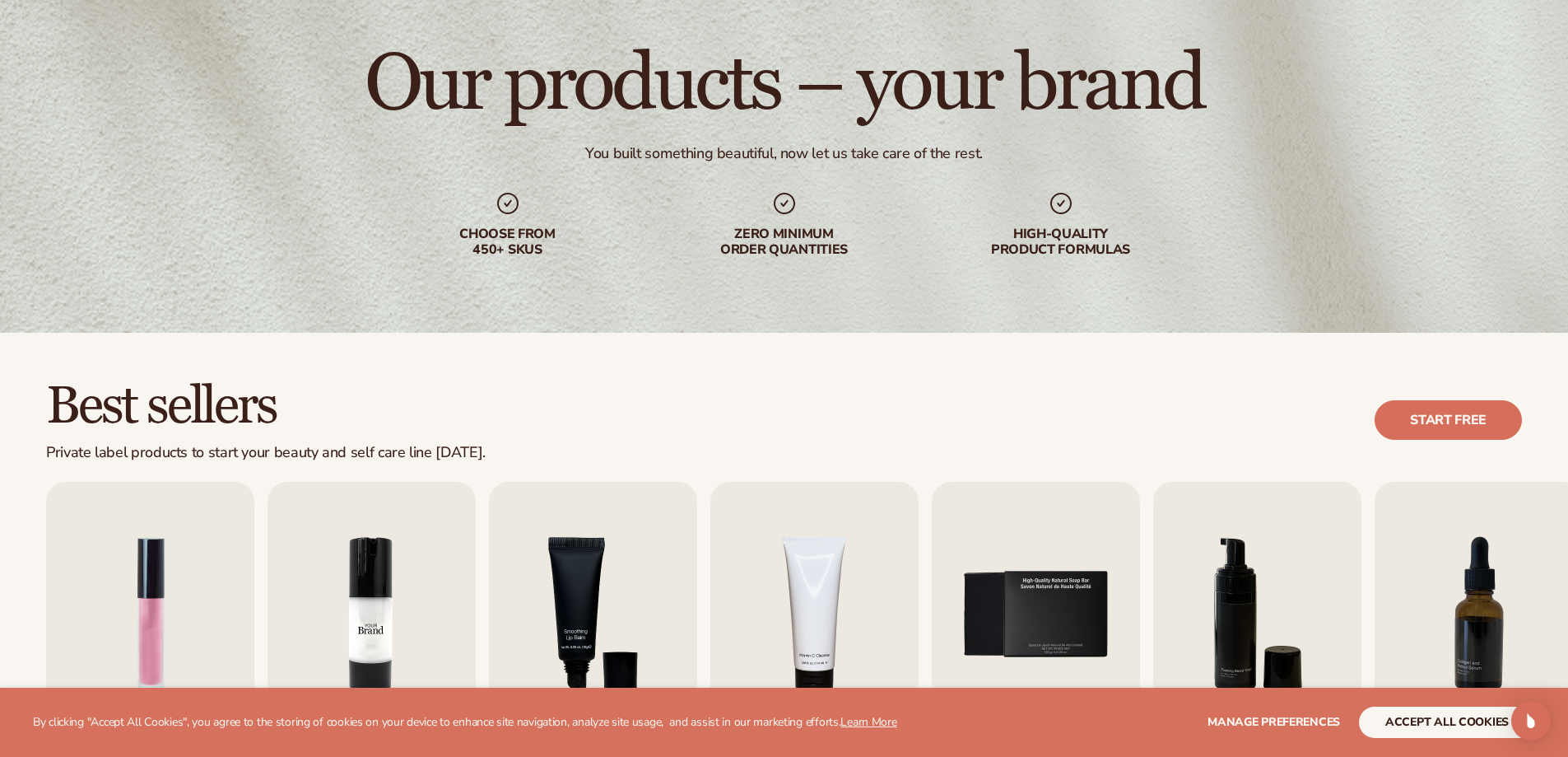
scroll to position [247, 0]
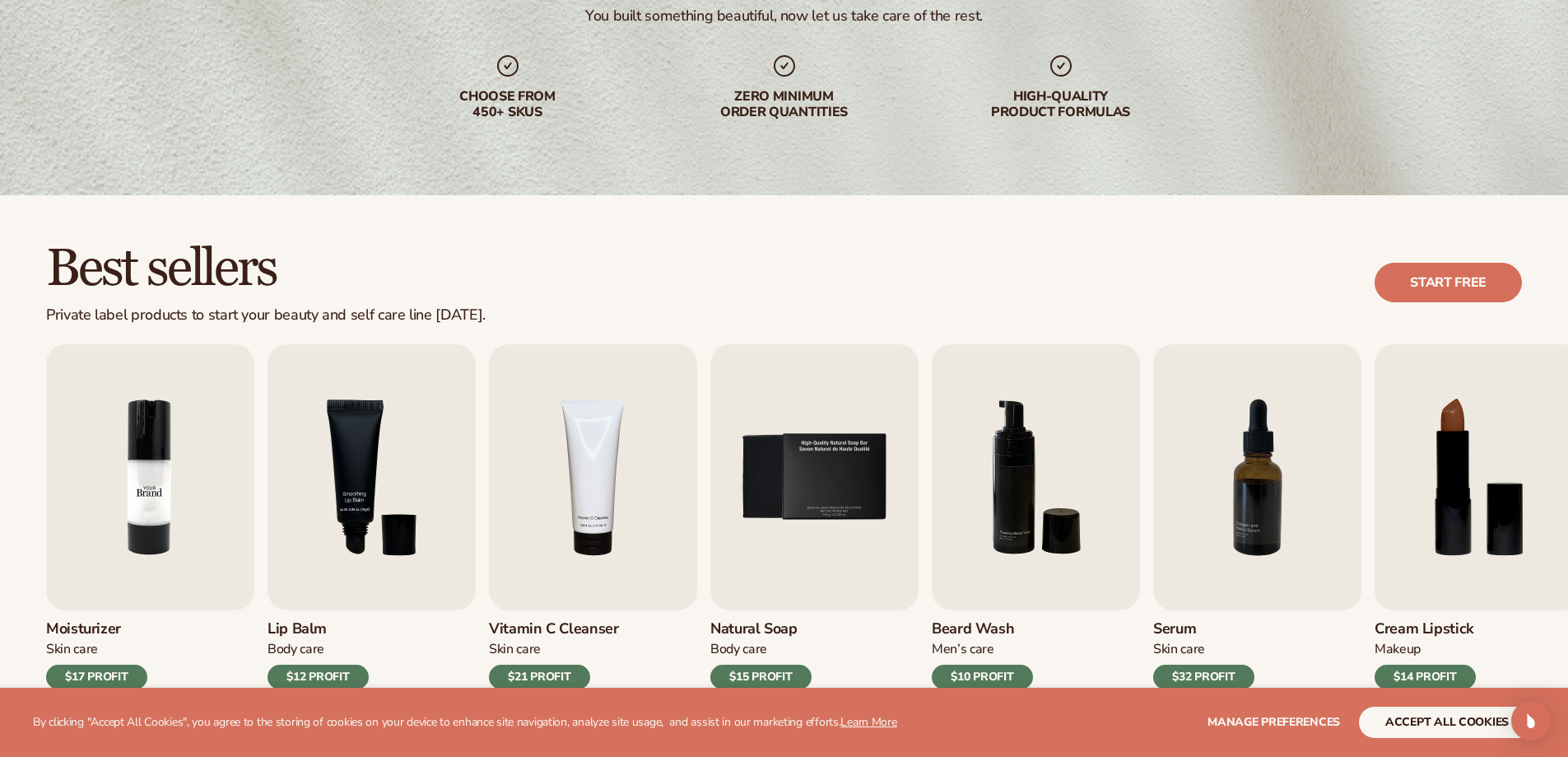
click at [254, 535] on img "2 / 9" at bounding box center [150, 477] width 208 height 266
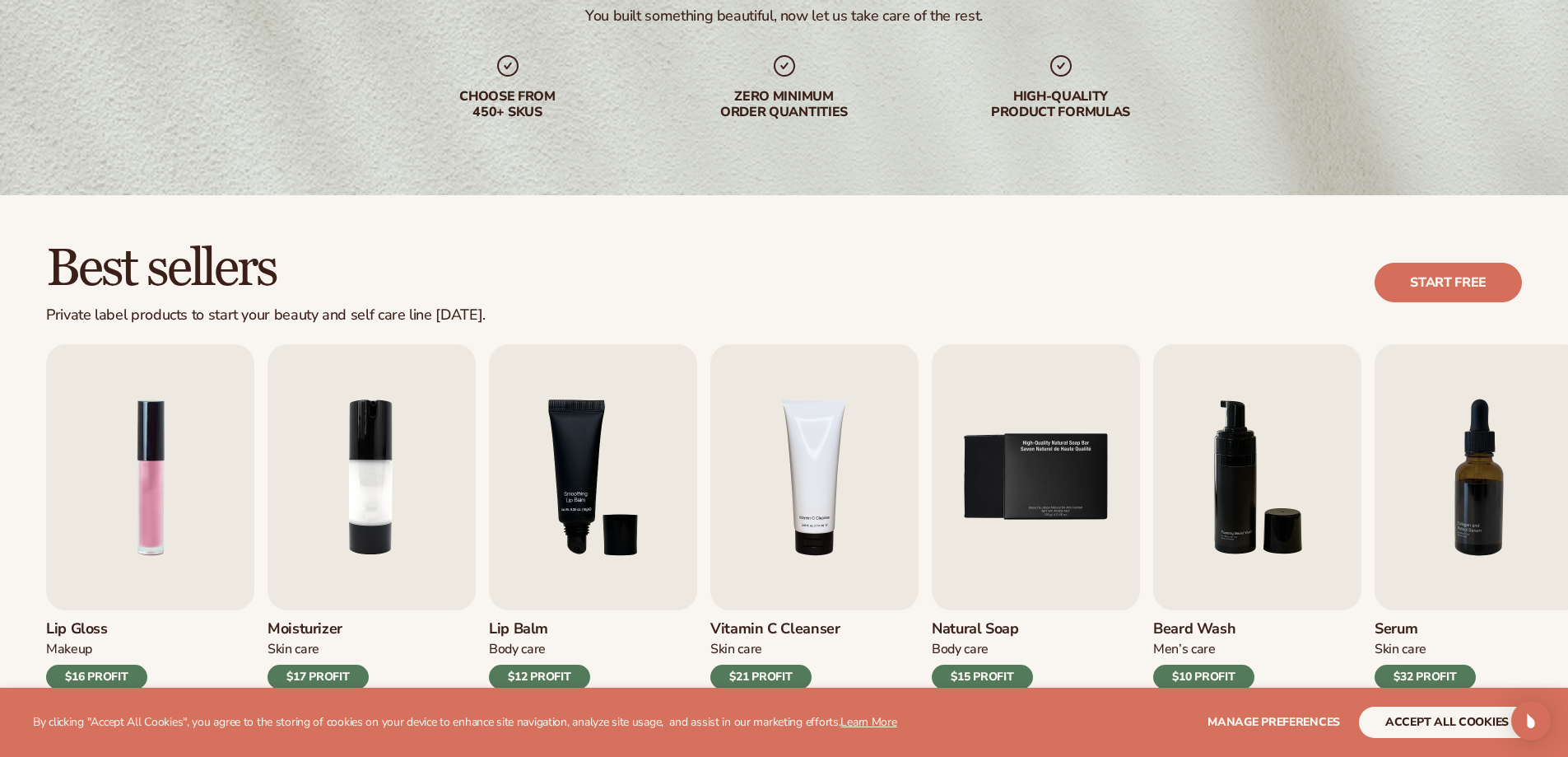
click at [108, 677] on div "$16 PROFIT" at bounding box center [96, 676] width 101 height 25
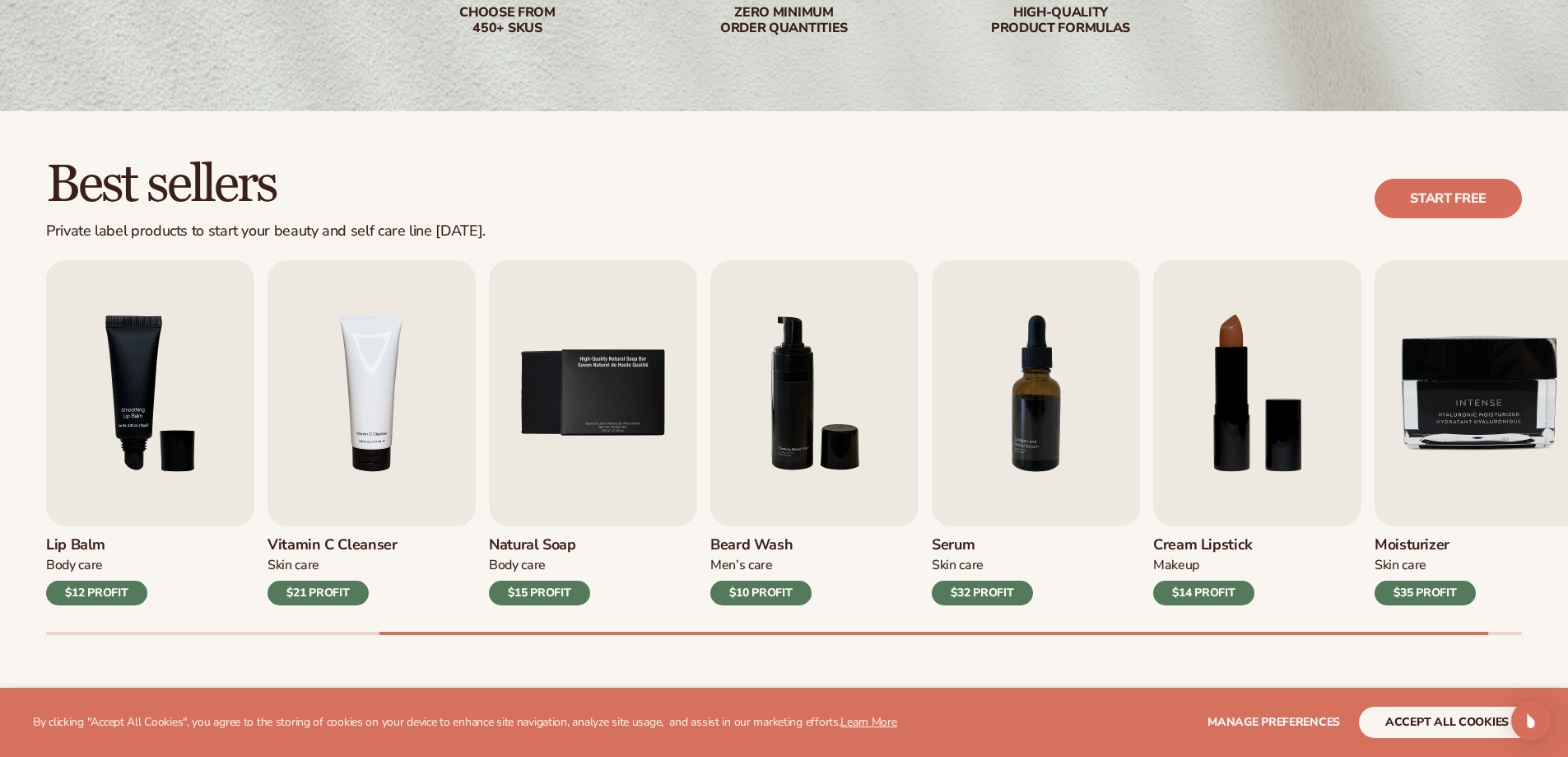
scroll to position [412, 0]
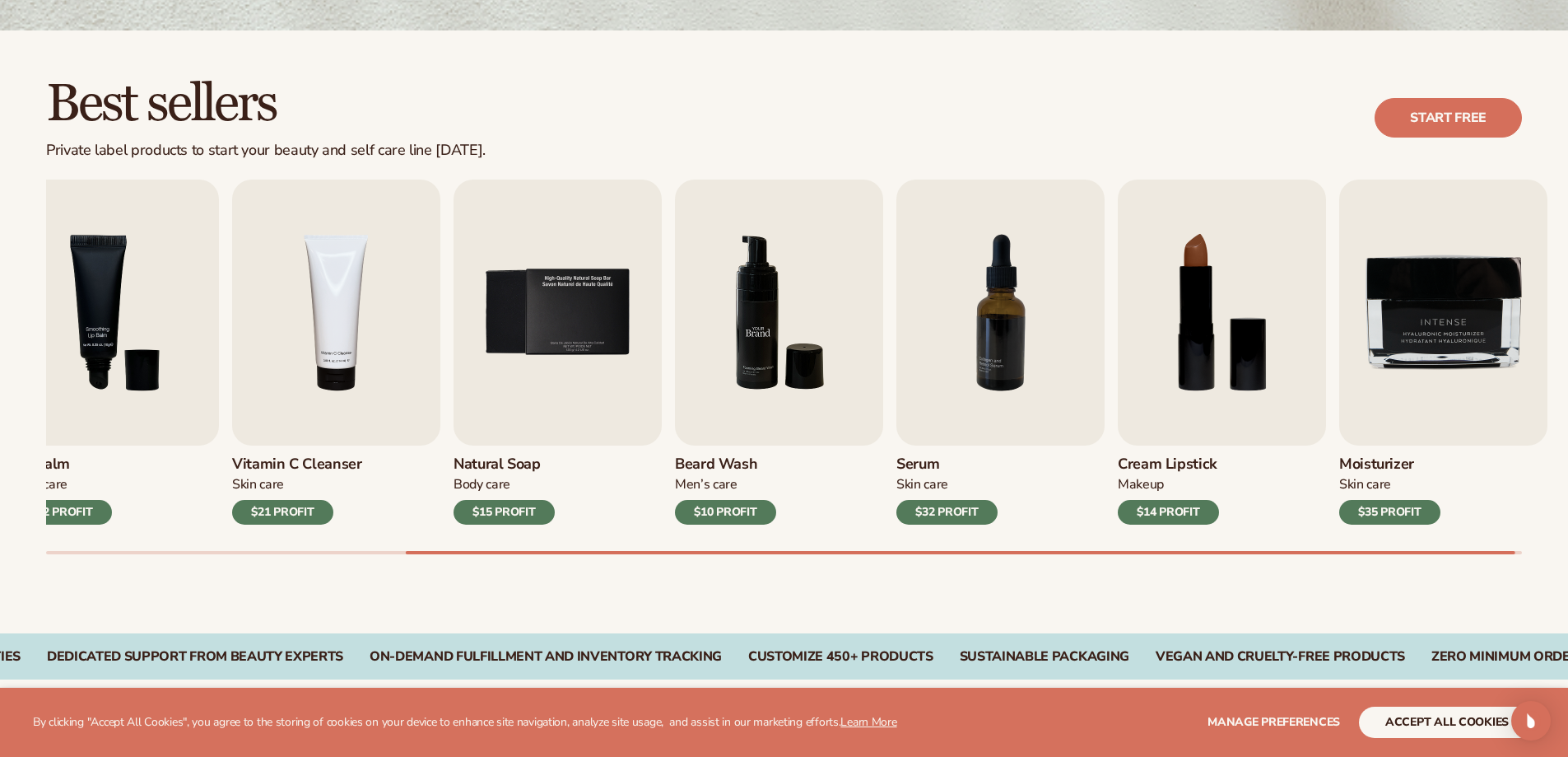
click at [883, 253] on img "6 / 9" at bounding box center [779, 312] width 208 height 266
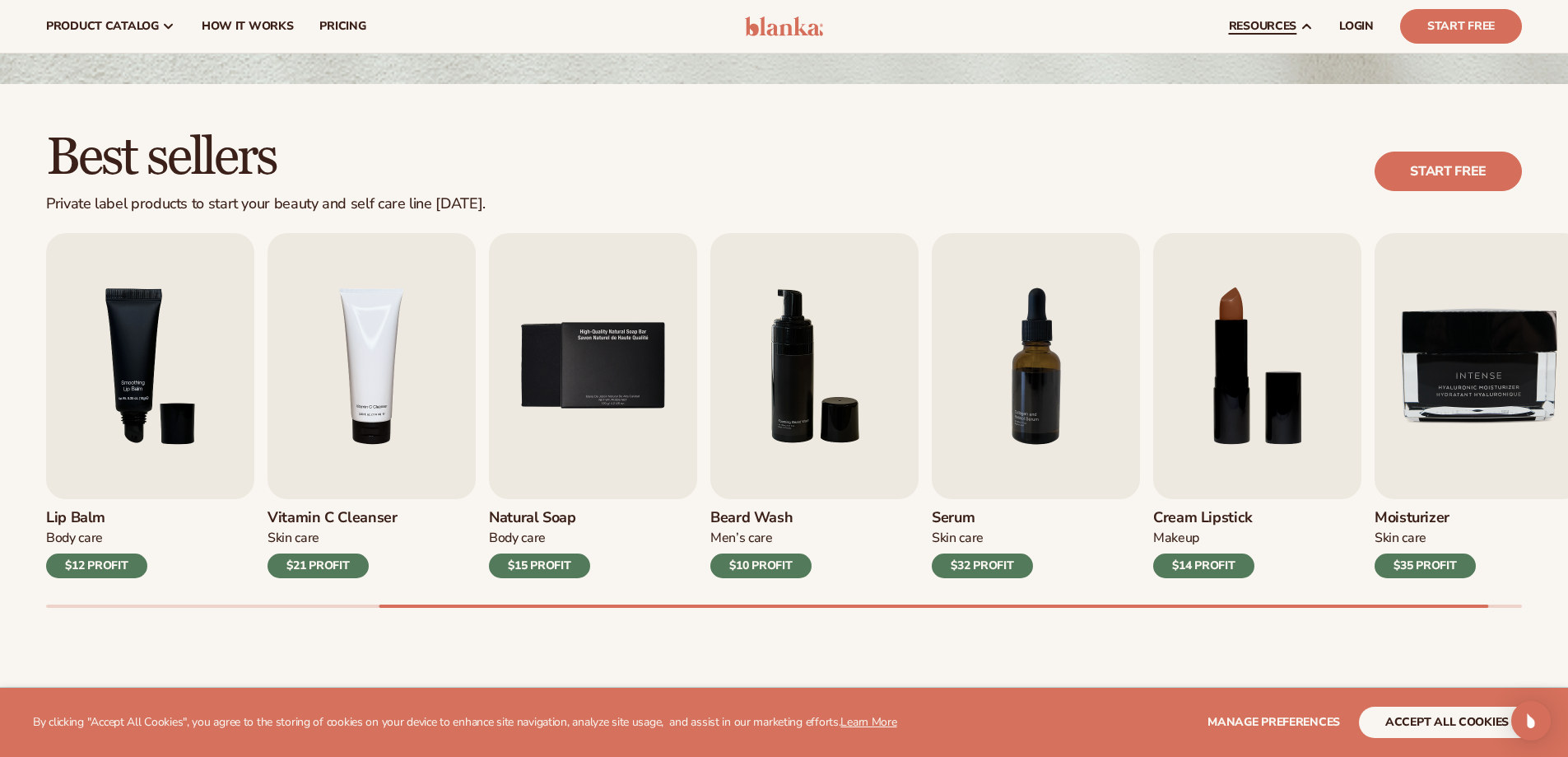
scroll to position [329, 0]
